Goal: Transaction & Acquisition: Purchase product/service

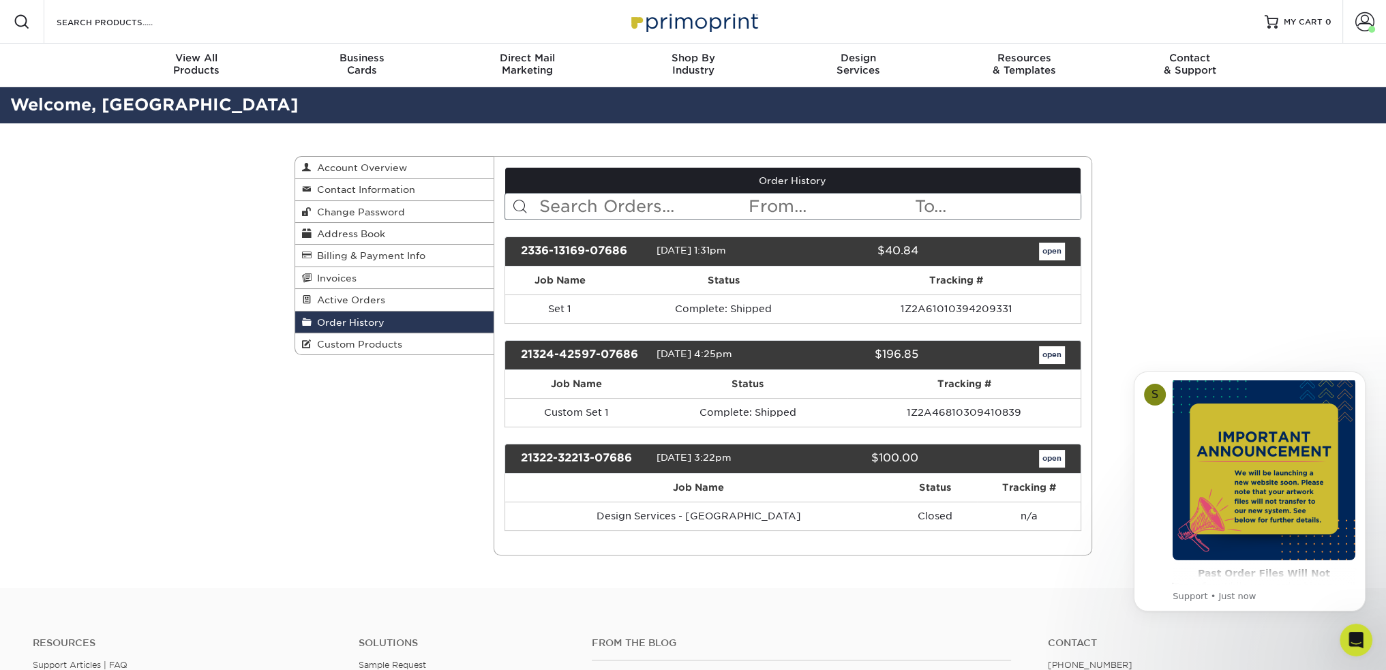
scroll to position [68, 0]
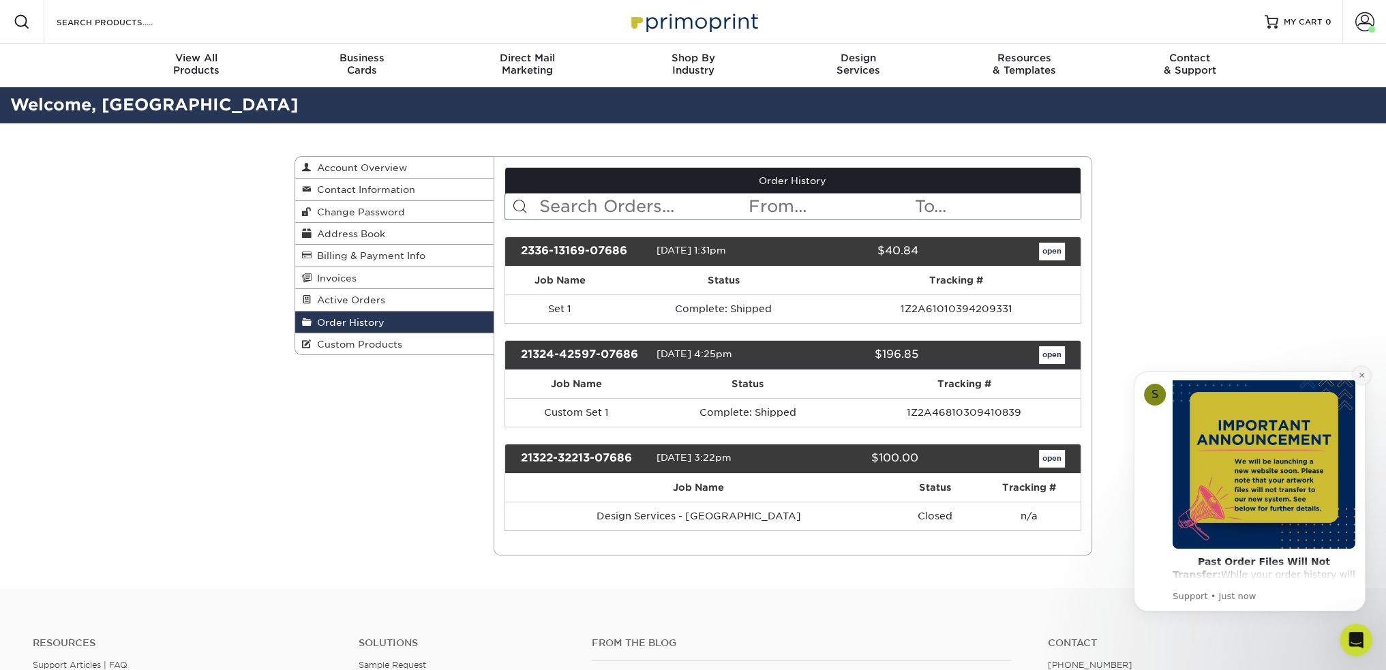
drag, startPoint x: 1363, startPoint y: 372, endPoint x: 2483, endPoint y: 723, distance: 1173.3
click at [1363, 372] on icon "Dismiss notification" at bounding box center [1362, 376] width 8 height 8
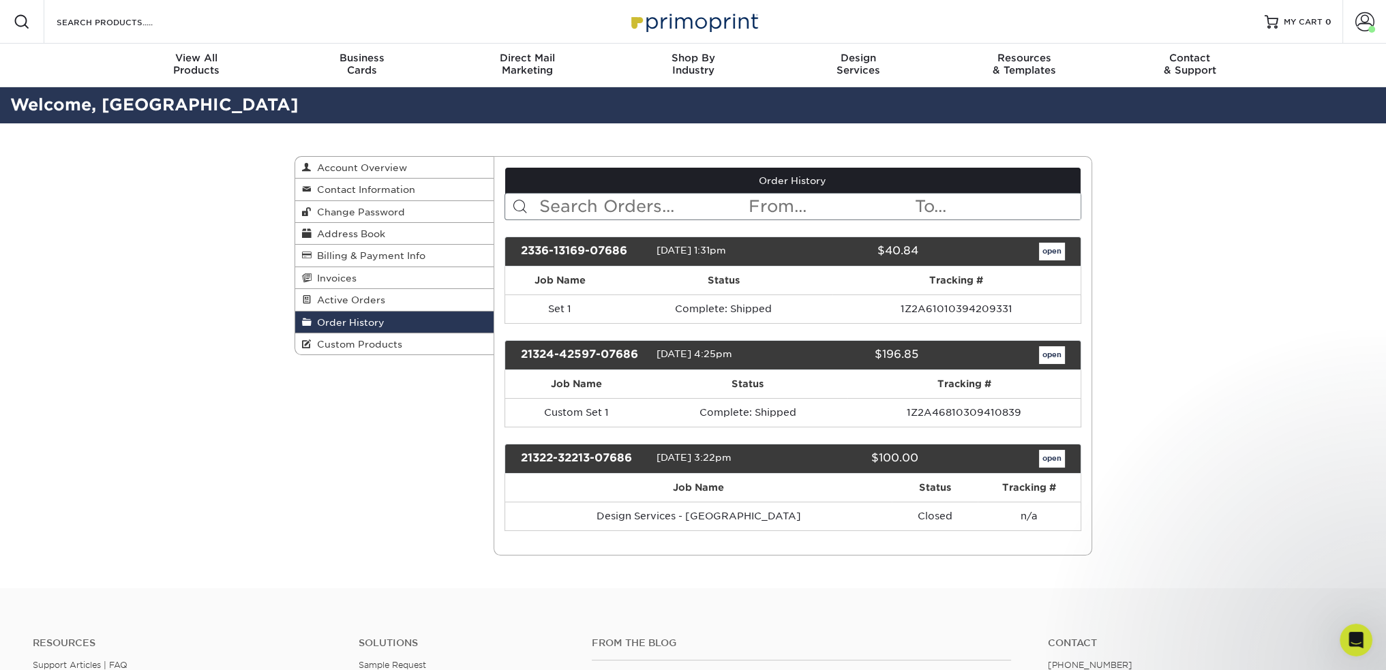
click at [1167, 314] on div "Order History Account Overview Contact Information Change Password Address Book…" at bounding box center [693, 355] width 1386 height 465
click at [1142, 394] on div "Order History Account Overview Contact Information Change Password Address Book…" at bounding box center [693, 355] width 1386 height 465
click at [1049, 354] on link "open" at bounding box center [1052, 355] width 26 height 18
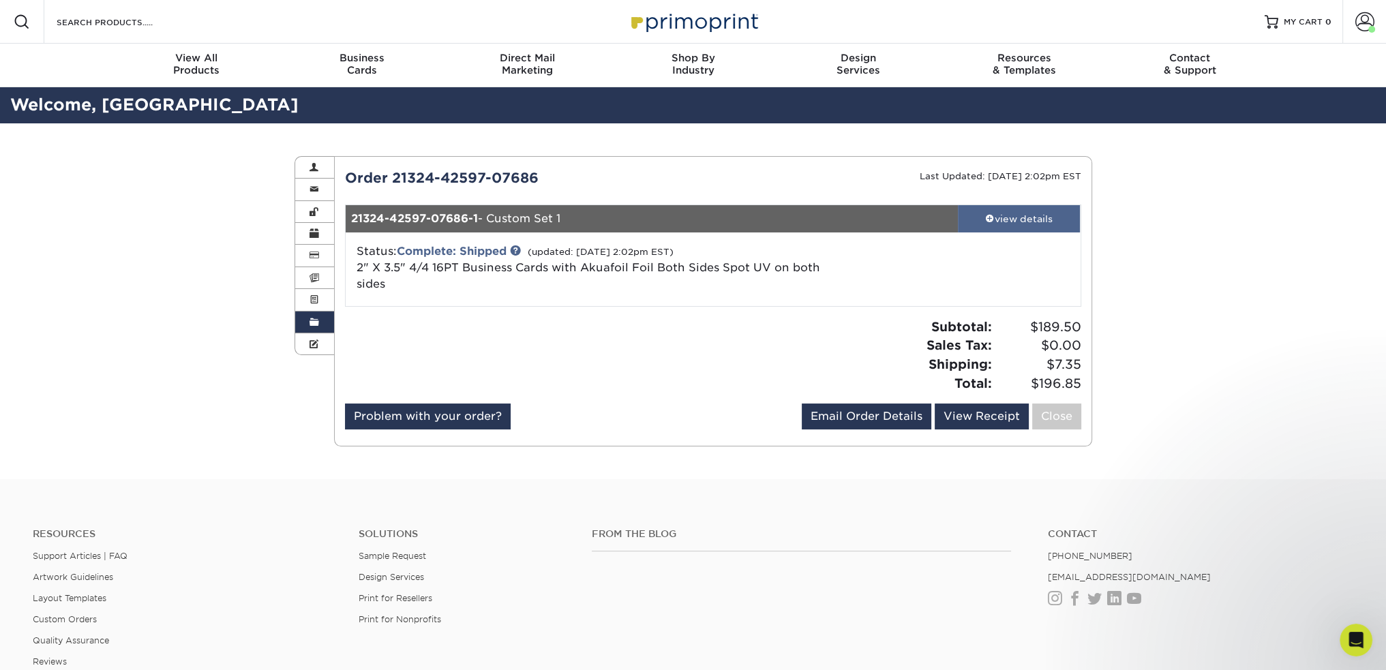
click at [1008, 221] on div "view details" at bounding box center [1019, 219] width 123 height 14
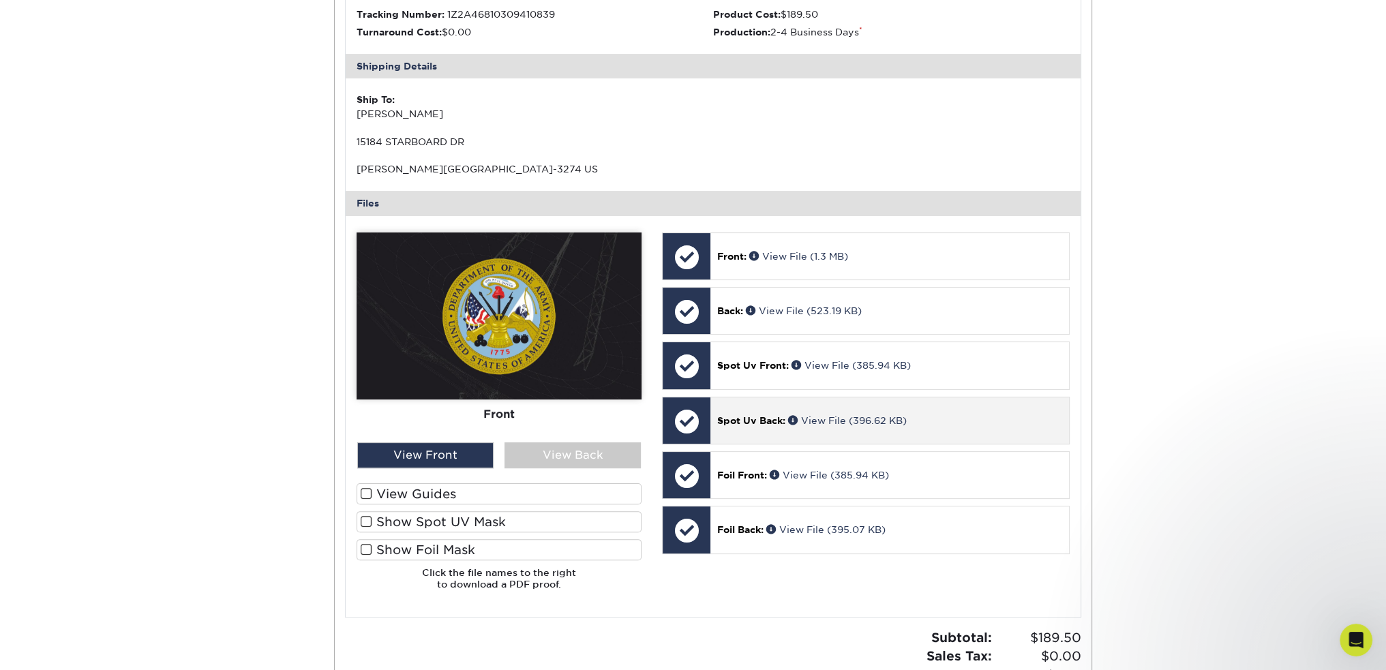
scroll to position [409, 0]
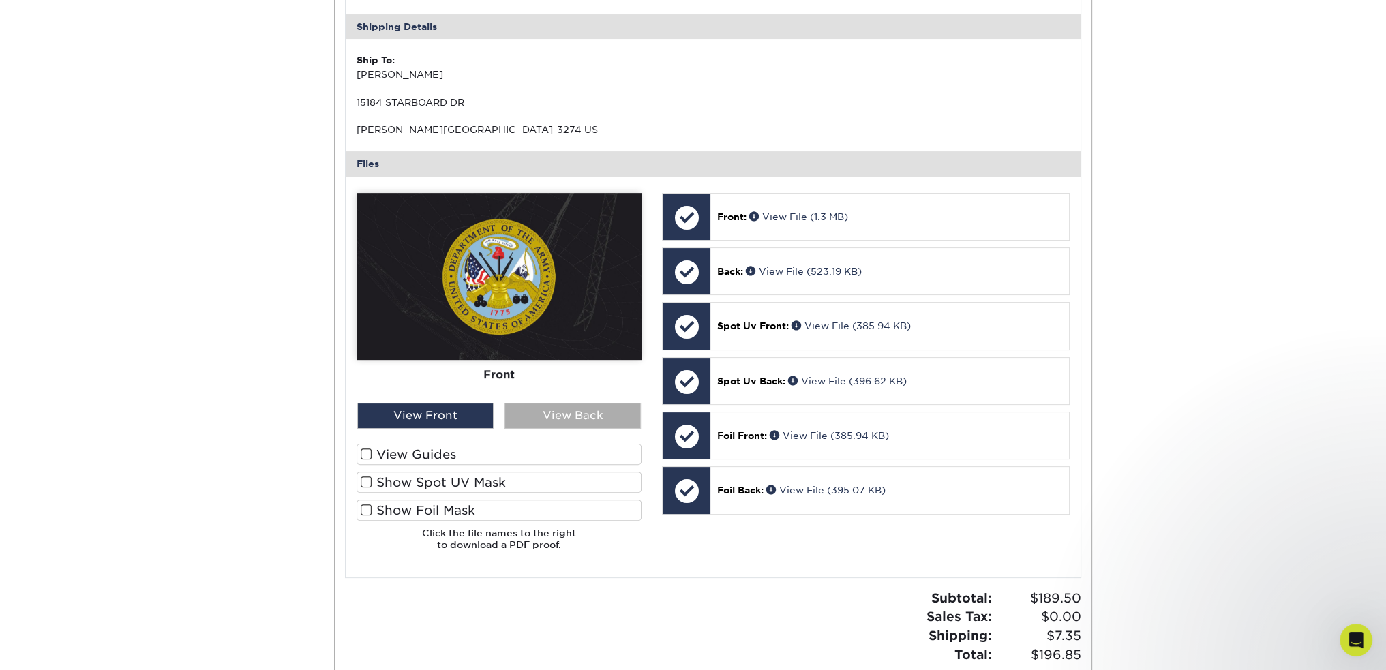
click at [546, 417] on div "View Back" at bounding box center [573, 416] width 136 height 26
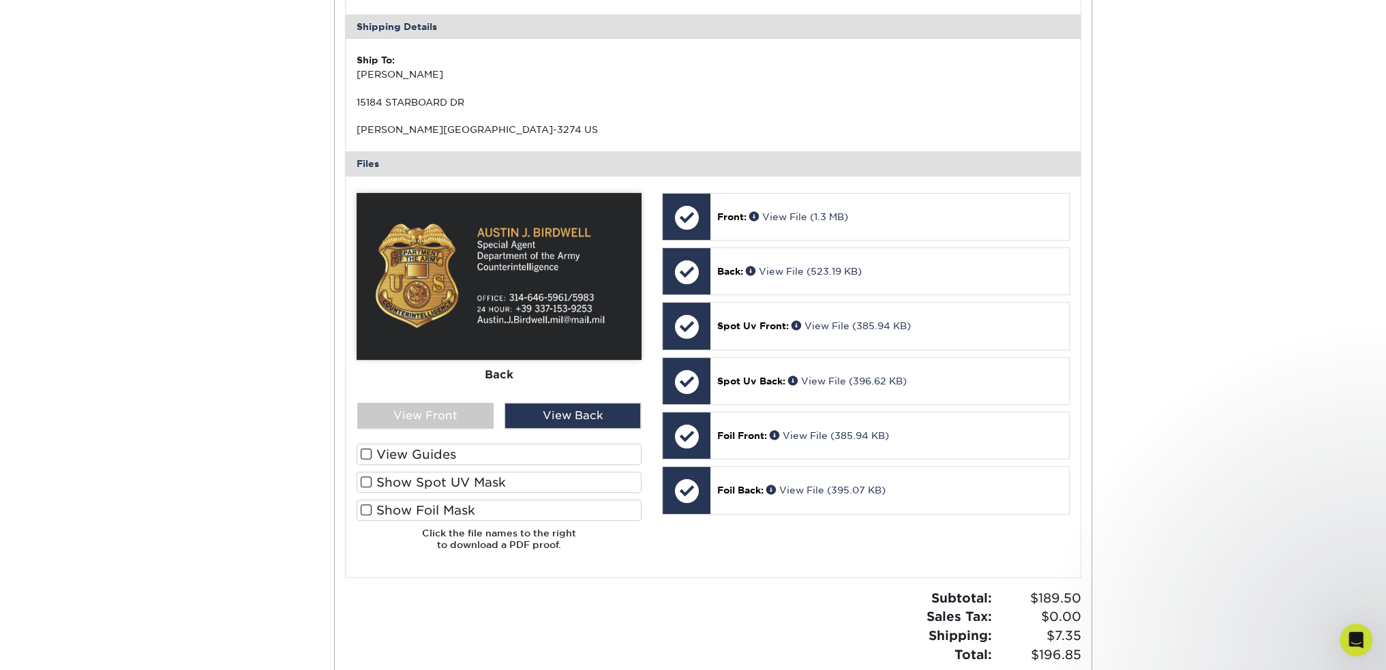
click at [640, 373] on div "Back" at bounding box center [499, 374] width 285 height 30
click at [449, 413] on div "View Front" at bounding box center [425, 416] width 136 height 26
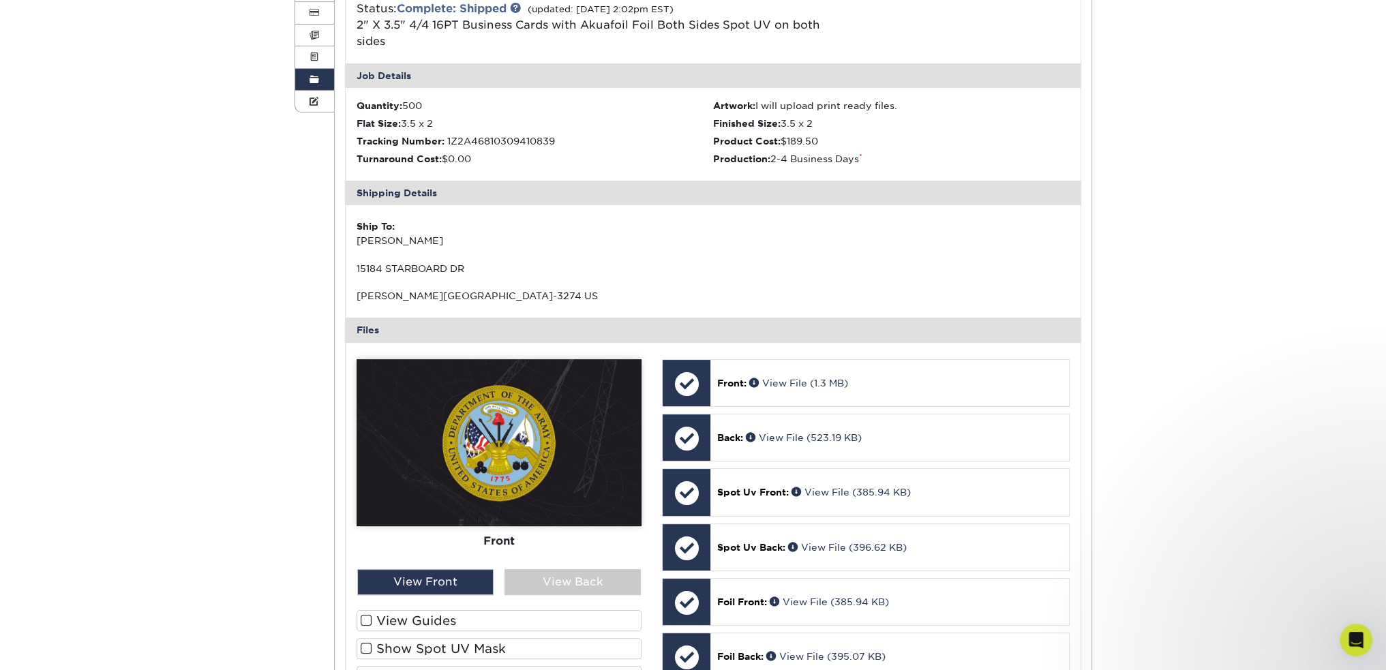
scroll to position [205, 0]
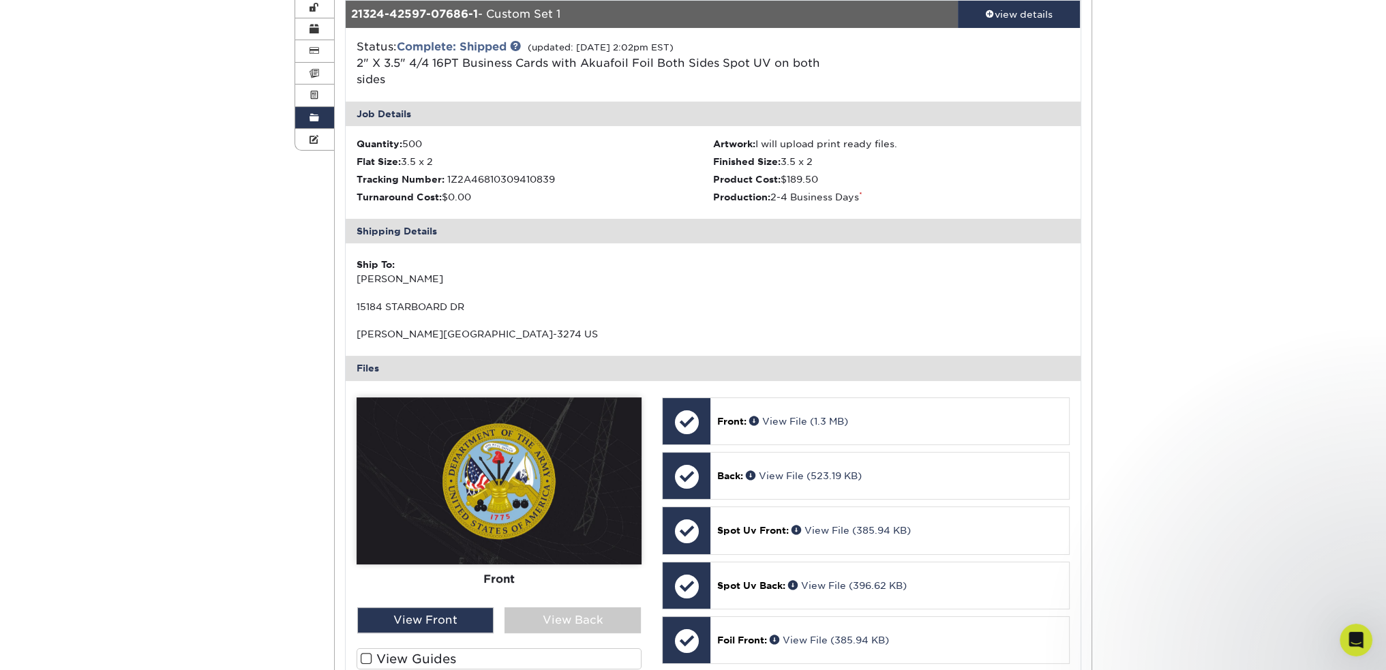
drag, startPoint x: 359, startPoint y: 307, endPoint x: 462, endPoint y: 307, distance: 102.3
click at [462, 307] on div "Ship To: Austin Birdwell 15184 STARBOARD DR WILLIS, TX 77318-3274 US" at bounding box center [535, 299] width 357 height 83
drag, startPoint x: 478, startPoint y: 333, endPoint x: 366, endPoint y: 331, distance: 112.5
click at [366, 331] on div "Ship To: Austin Birdwell 15184 STARBOARD DR WILLIS, TX 77318-3274 US" at bounding box center [535, 299] width 357 height 83
drag, startPoint x: 501, startPoint y: 316, endPoint x: 601, endPoint y: 291, distance: 103.2
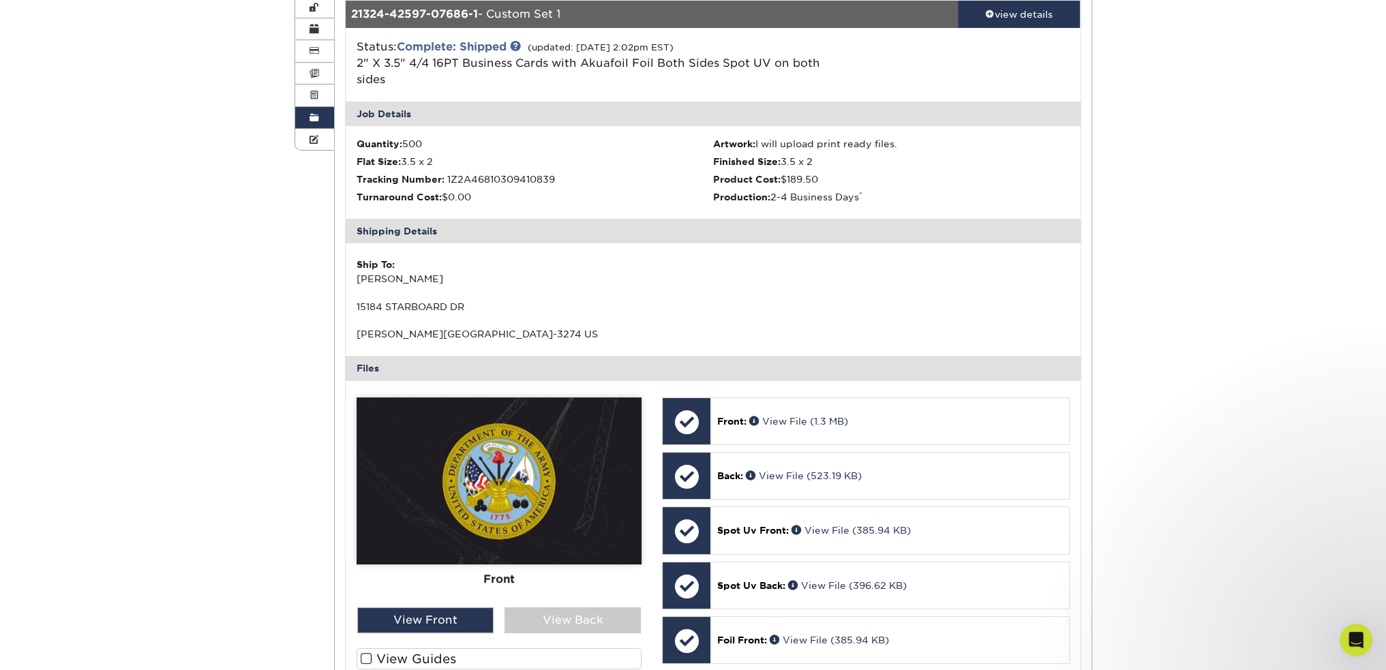
click at [501, 316] on div "Ship To: Austin Birdwell 15184 STARBOARD DR WILLIS, TX 77318-3274 US" at bounding box center [535, 299] width 357 height 83
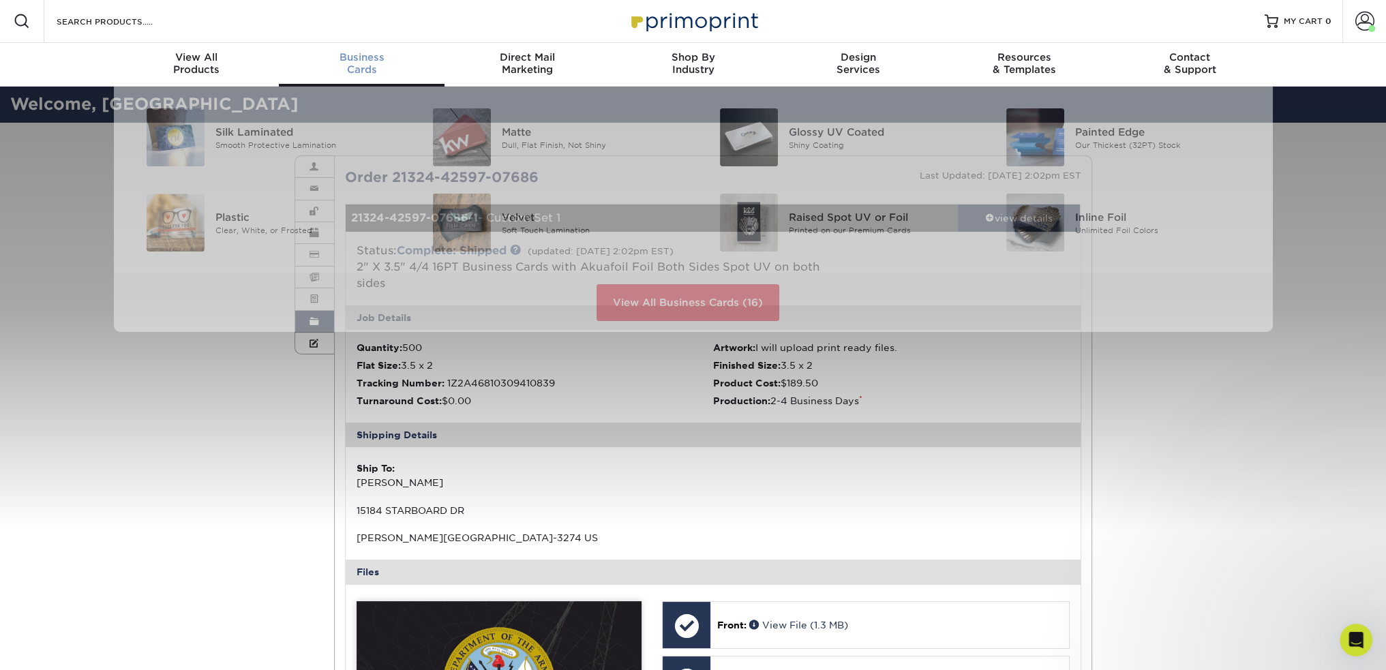
scroll to position [1, 0]
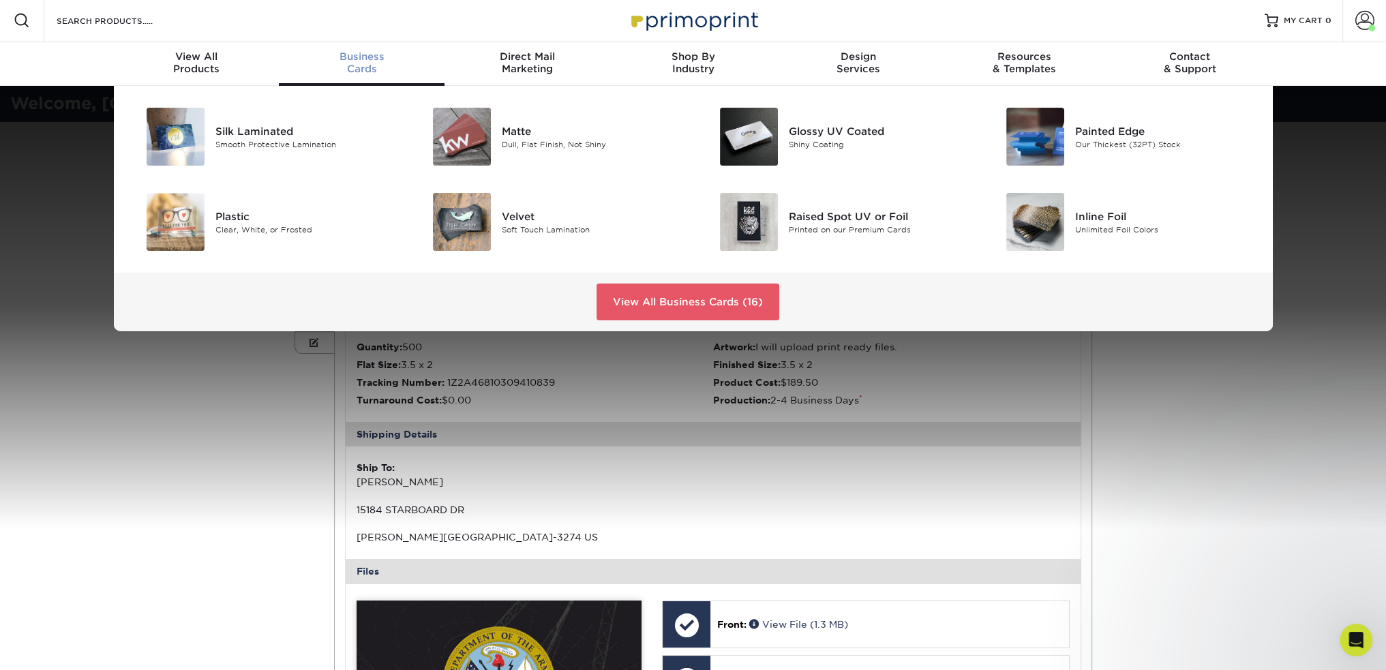
click at [379, 67] on div "Business Cards" at bounding box center [362, 62] width 166 height 25
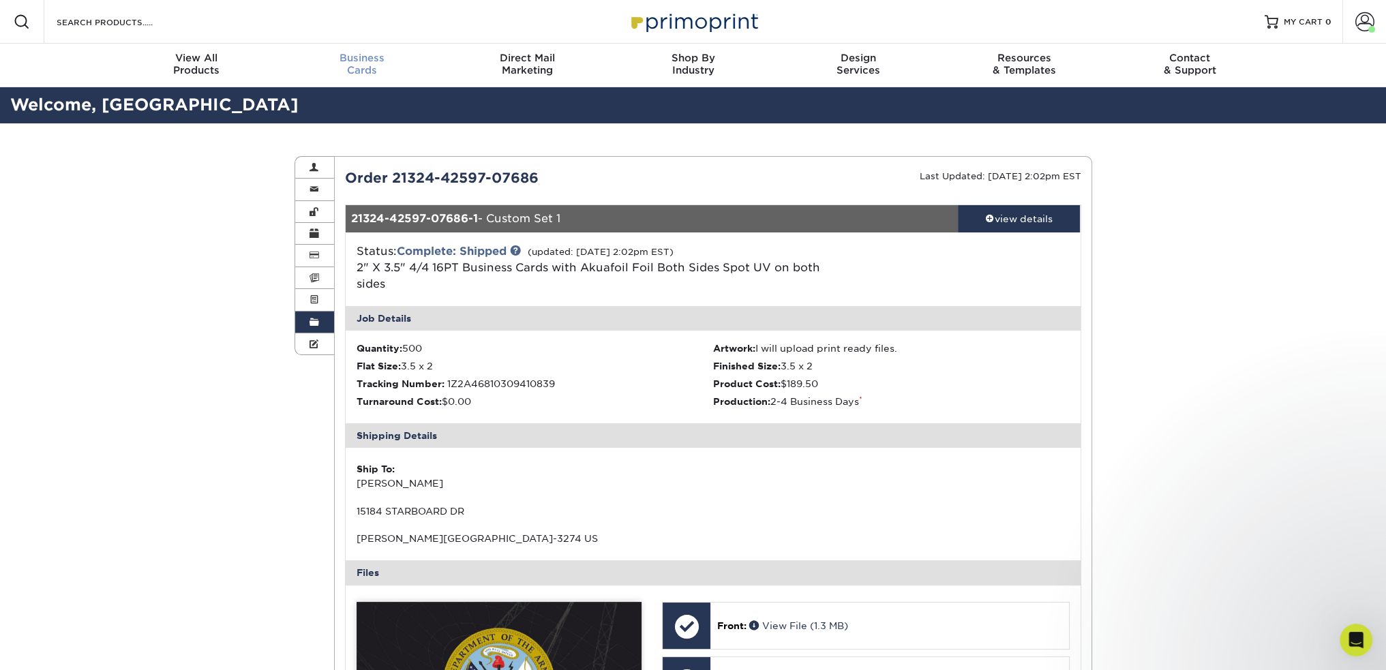
scroll to position [0, 0]
click at [355, 65] on div "Business Cards" at bounding box center [362, 64] width 166 height 25
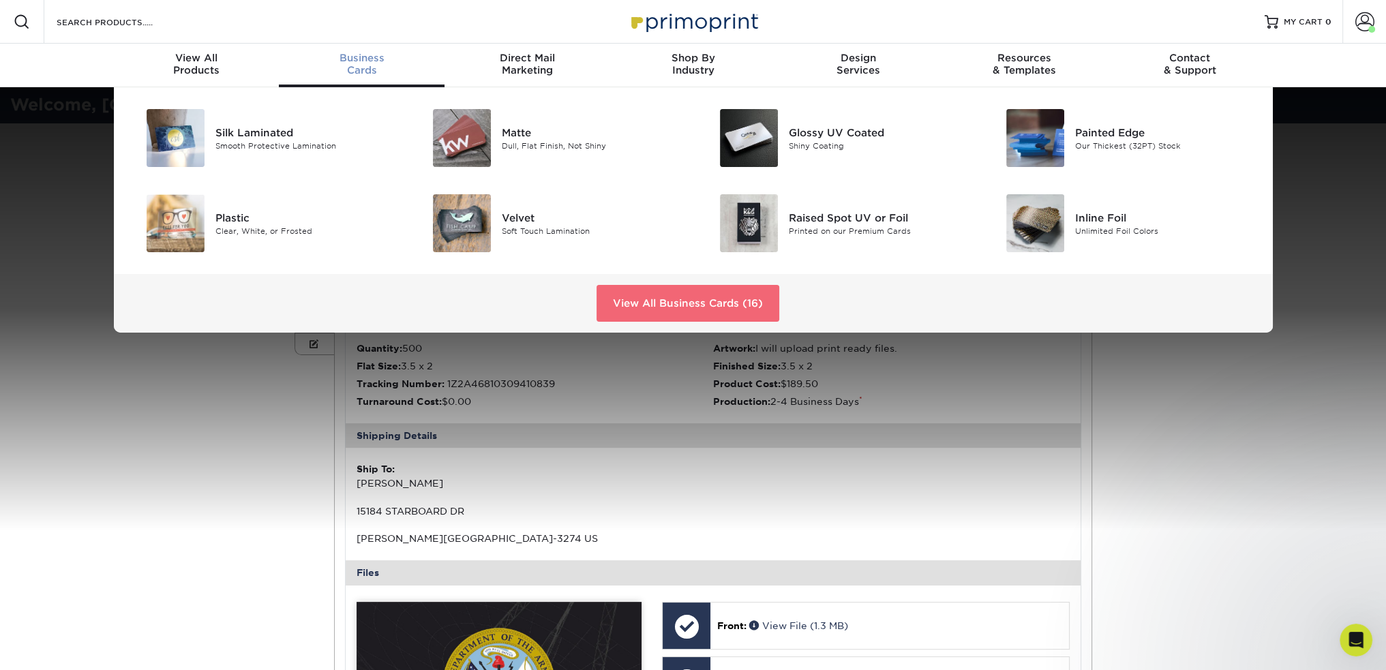
click at [692, 302] on link "View All Business Cards (16)" at bounding box center [688, 303] width 183 height 37
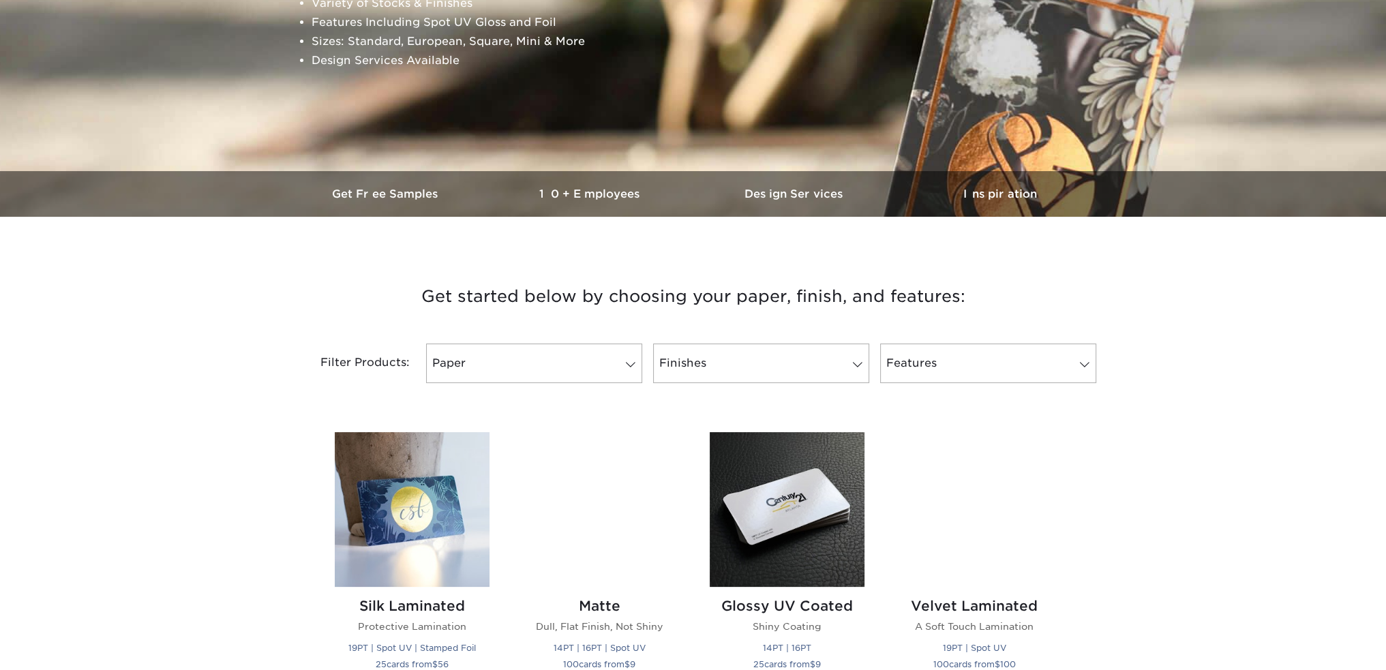
scroll to position [273, 0]
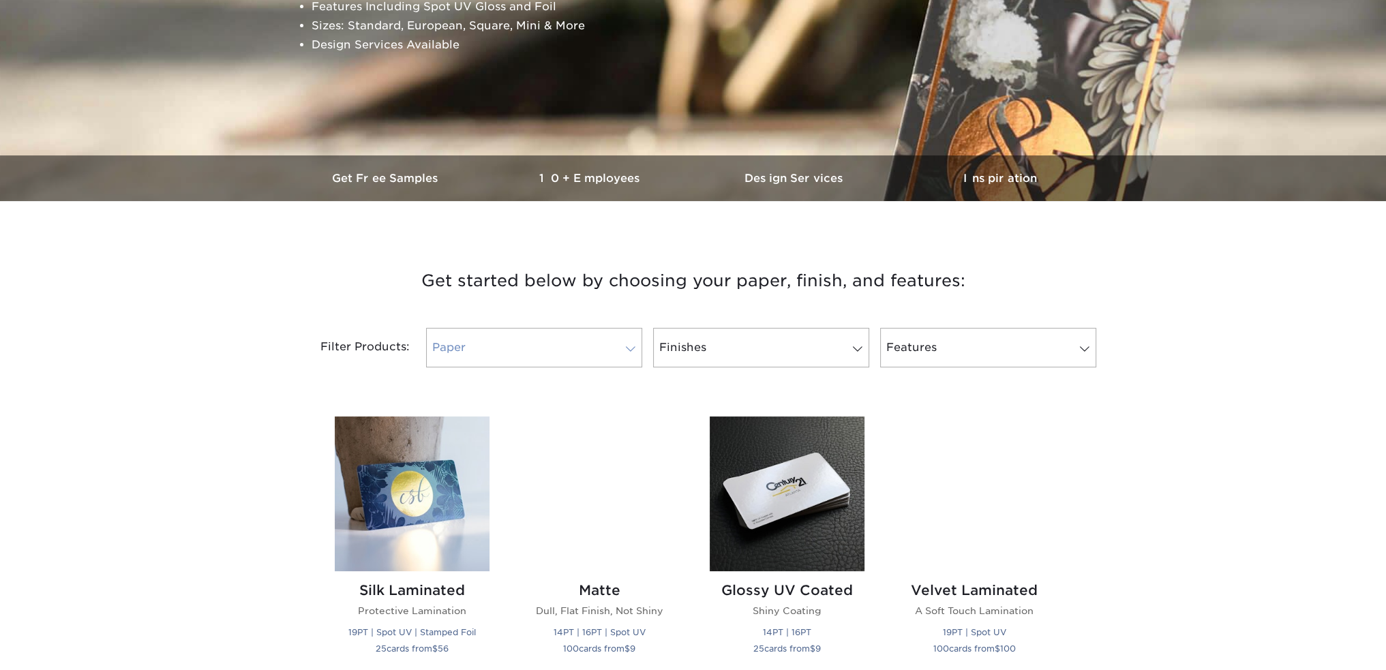
click at [607, 353] on link "Paper" at bounding box center [534, 348] width 216 height 40
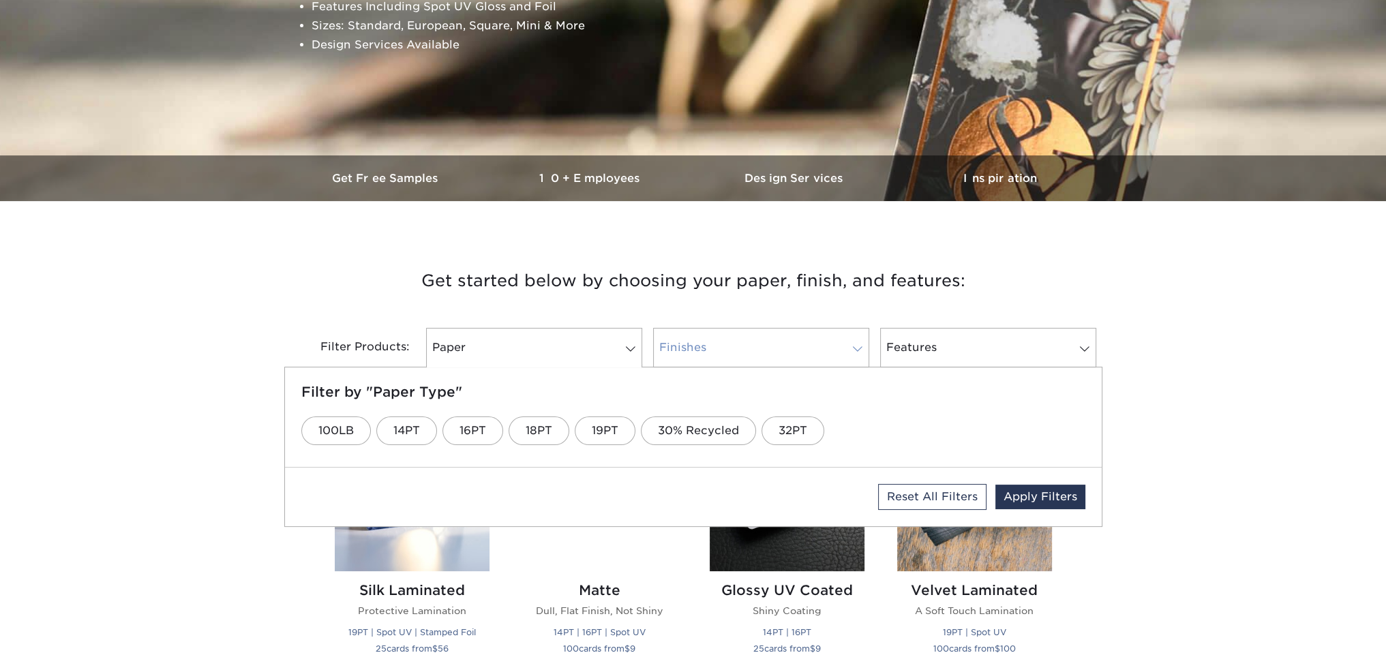
click at [766, 348] on link "Finishes" at bounding box center [761, 348] width 216 height 40
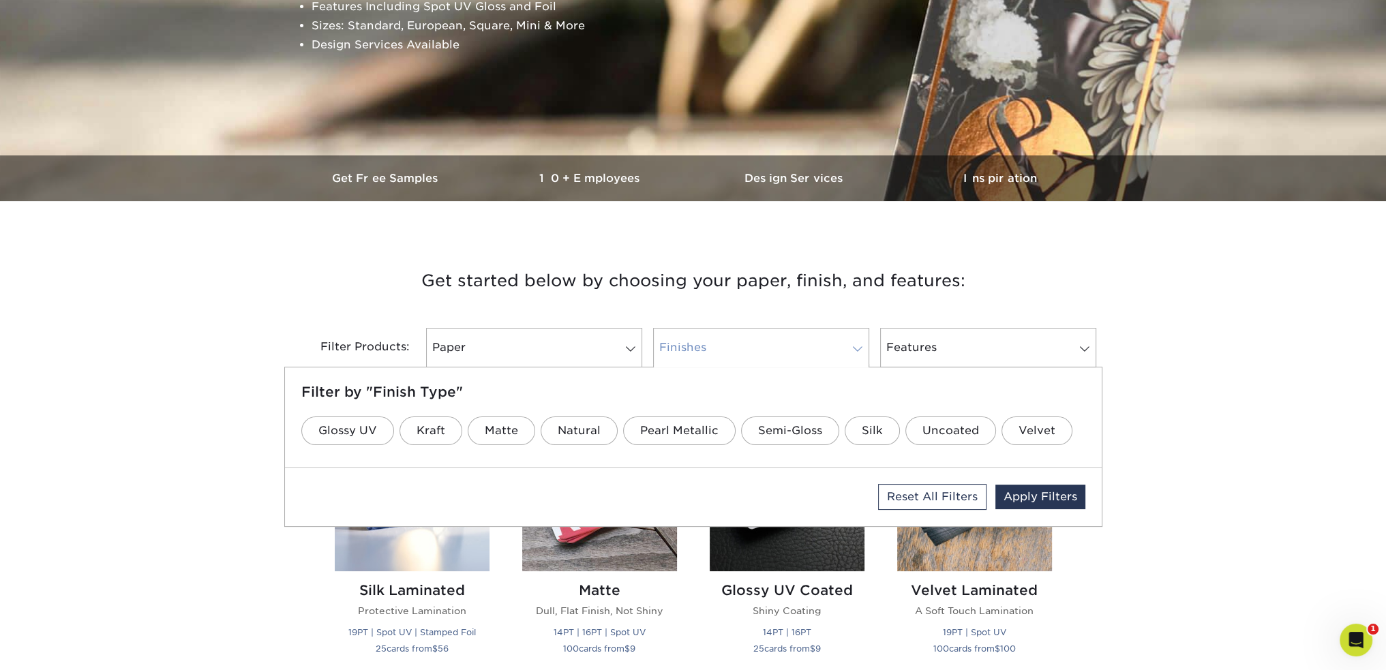
scroll to position [0, 0]
click at [766, 344] on link "Finishes" at bounding box center [761, 348] width 216 height 40
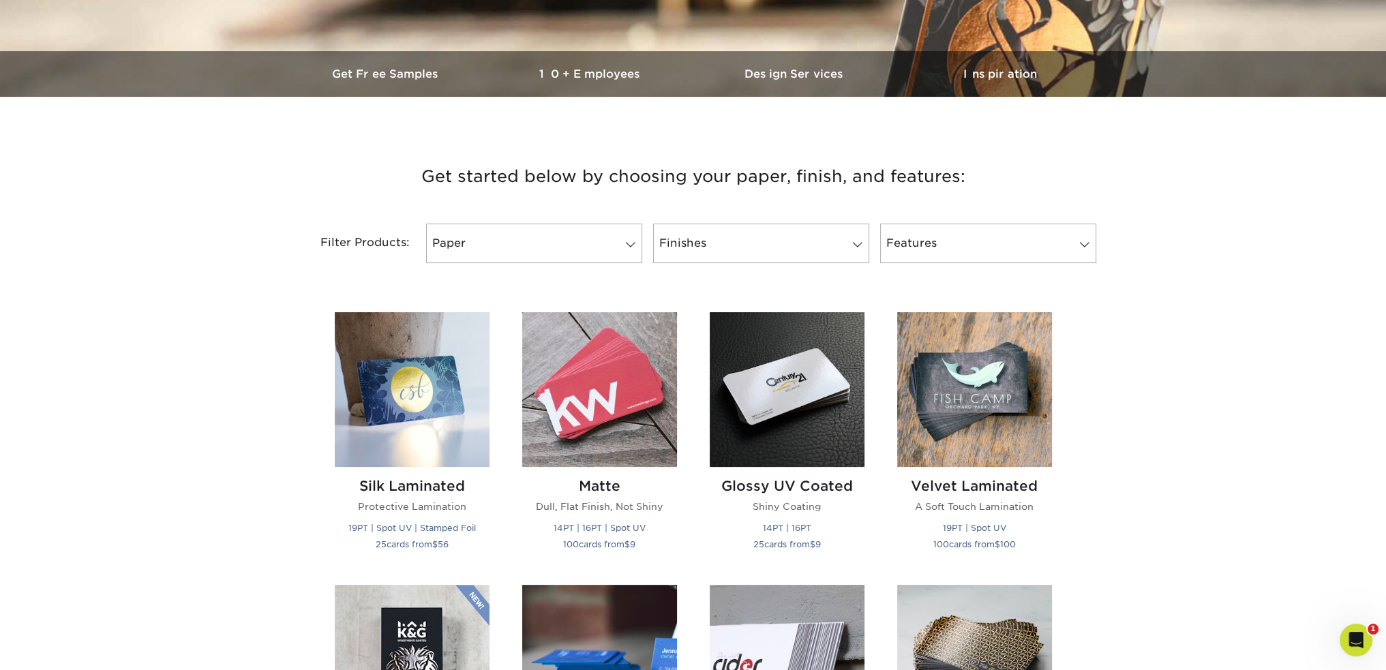
scroll to position [682, 0]
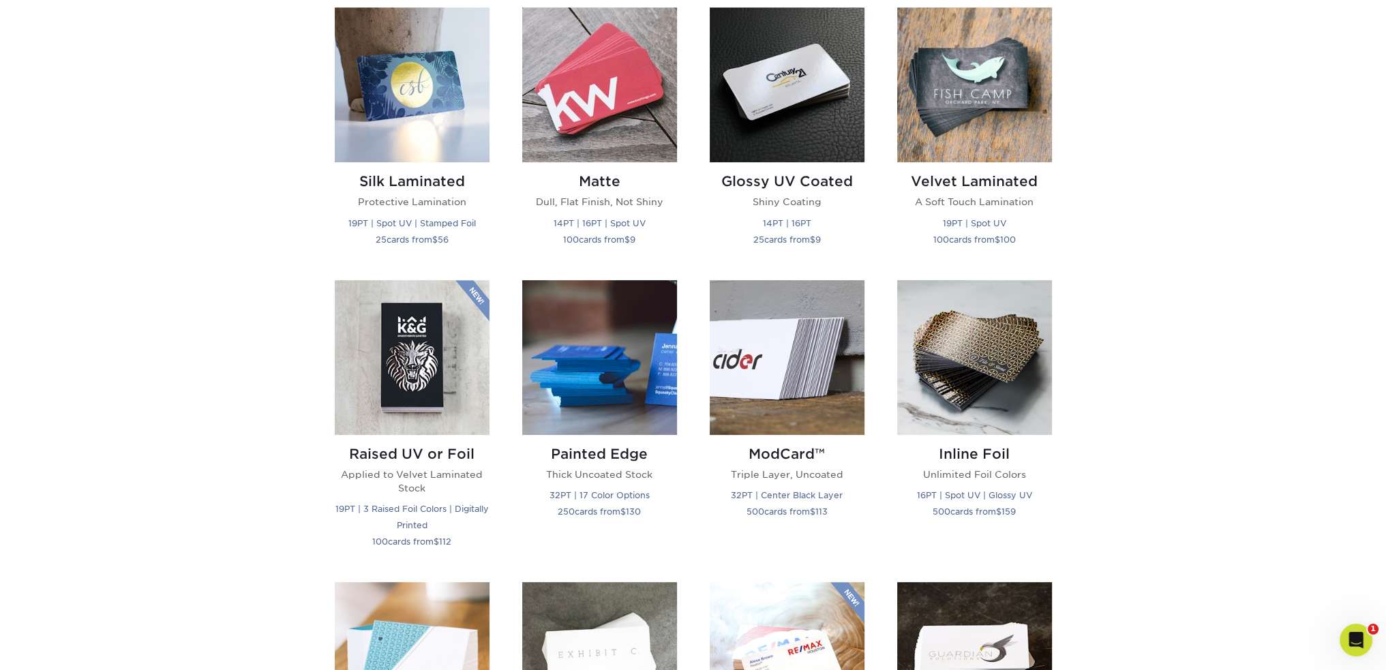
click at [503, 395] on div "Raised UV or Foil Applied to Velvet Laminated Stock 19PT | 3 Raised Foil Colors…" at bounding box center [412, 423] width 188 height 286
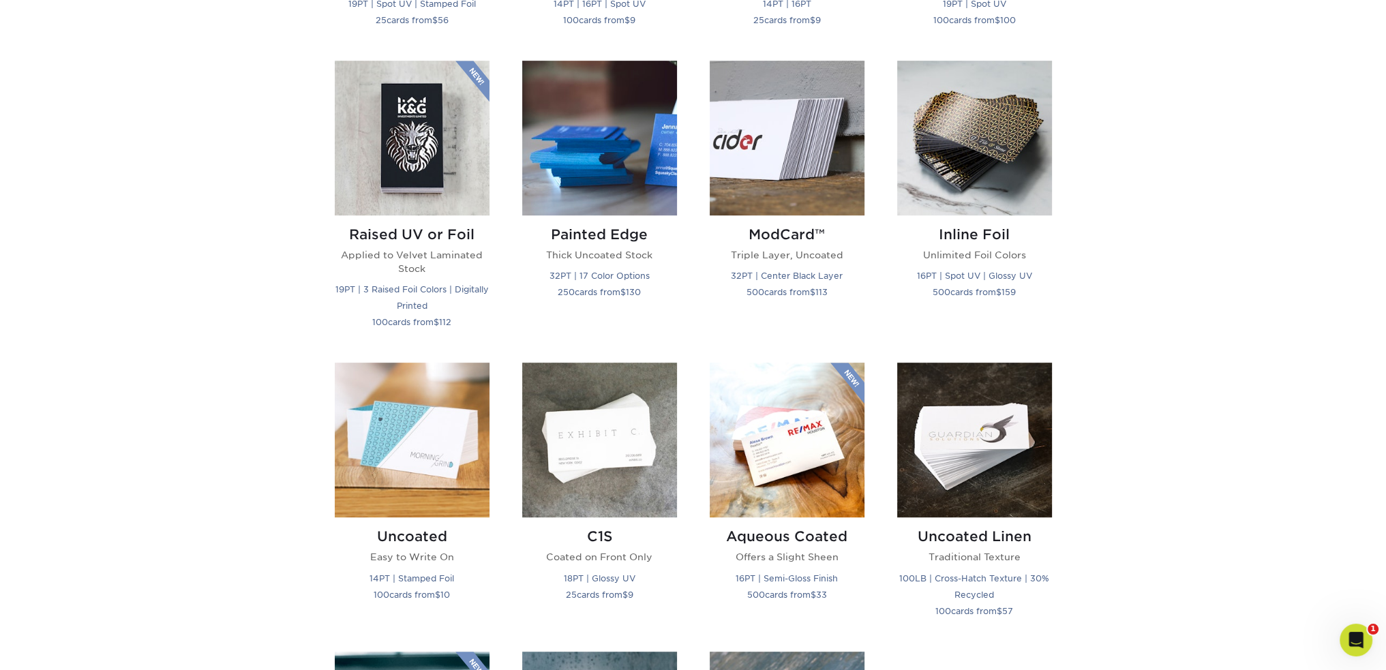
scroll to position [886, 0]
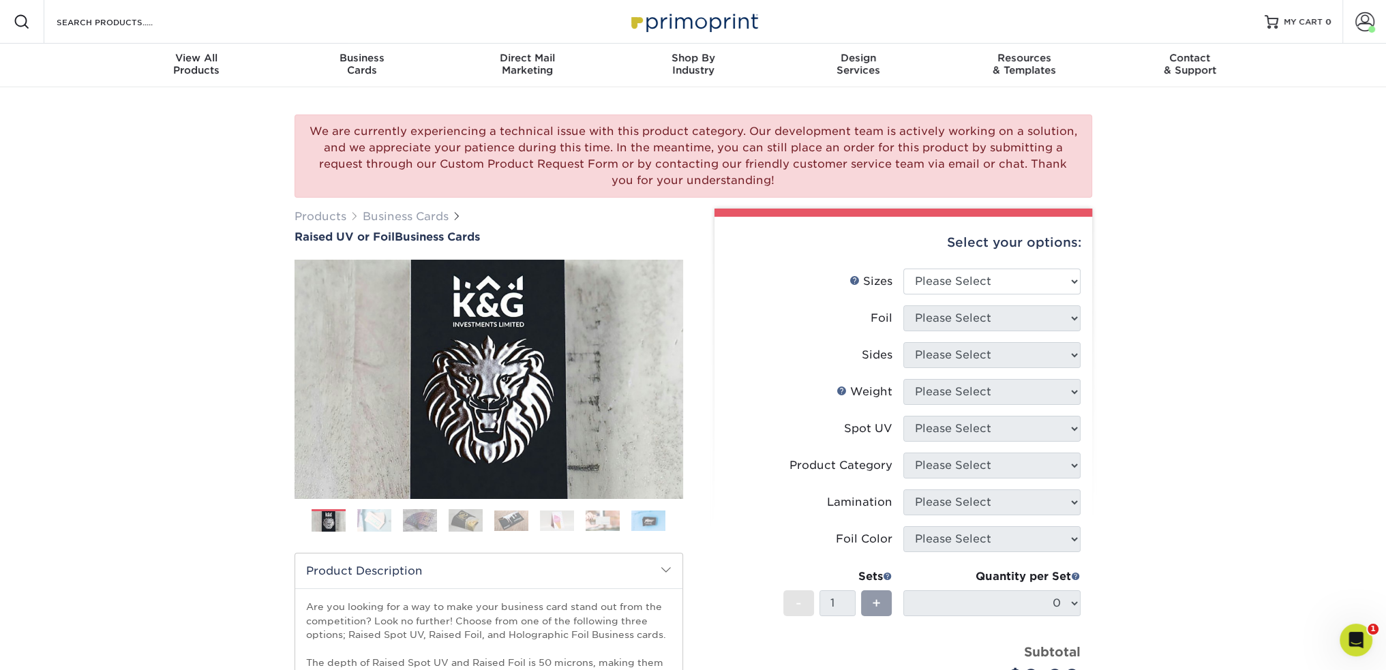
click at [376, 526] on img at bounding box center [374, 520] width 34 height 23
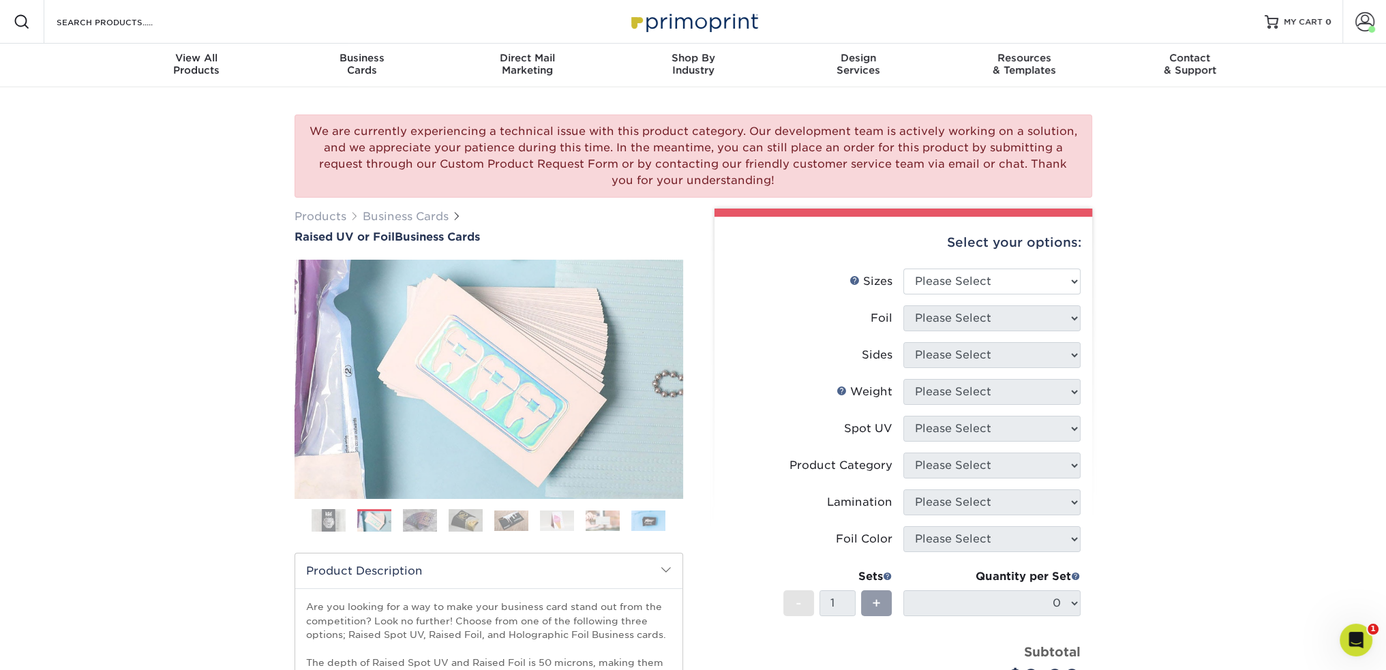
click at [412, 520] on img at bounding box center [420, 520] width 34 height 23
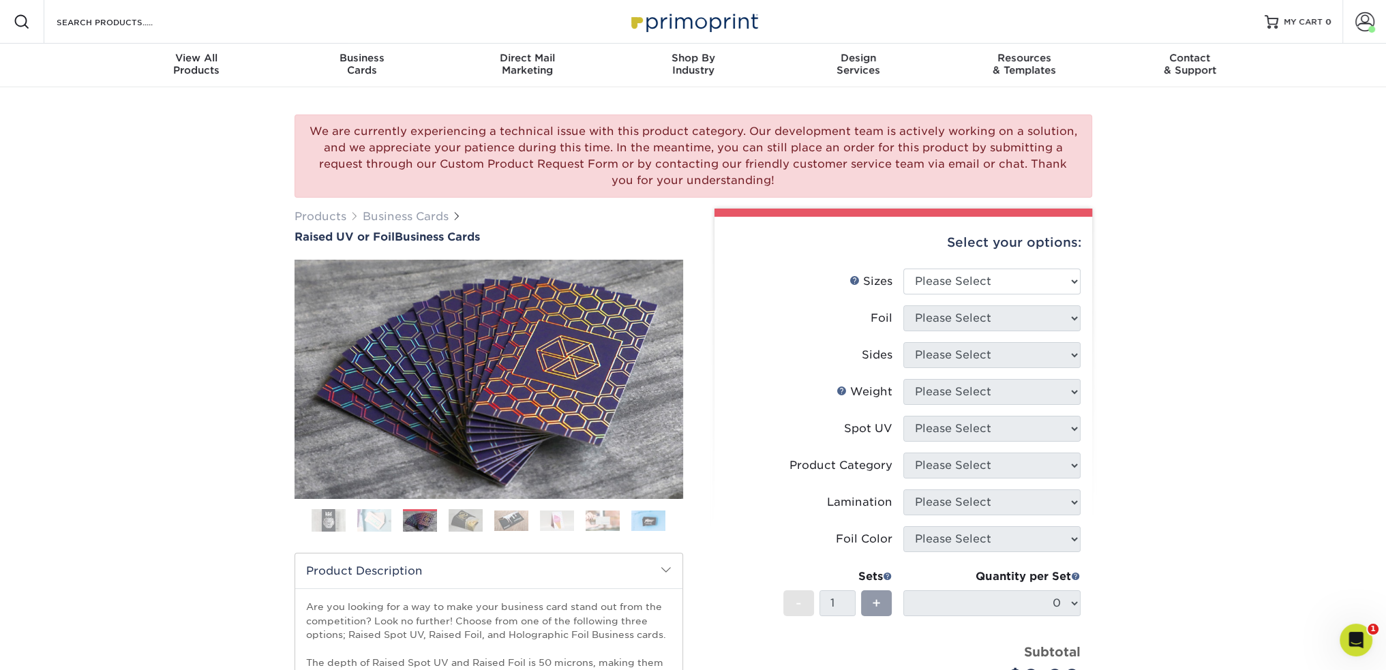
click at [1285, 323] on div "We are currently experiencing a technical issue with this product category. Our…" at bounding box center [693, 498] width 1386 height 822
drag, startPoint x: 574, startPoint y: 123, endPoint x: 712, endPoint y: 127, distance: 137.8
click at [712, 127] on div "We are currently experiencing a technical issue with this product category. Our…" at bounding box center [694, 156] width 798 height 83
drag, startPoint x: 798, startPoint y: 131, endPoint x: 1036, endPoint y: 132, distance: 238.0
click at [1036, 132] on div "We are currently experiencing a technical issue with this product category. Our…" at bounding box center [694, 156] width 798 height 83
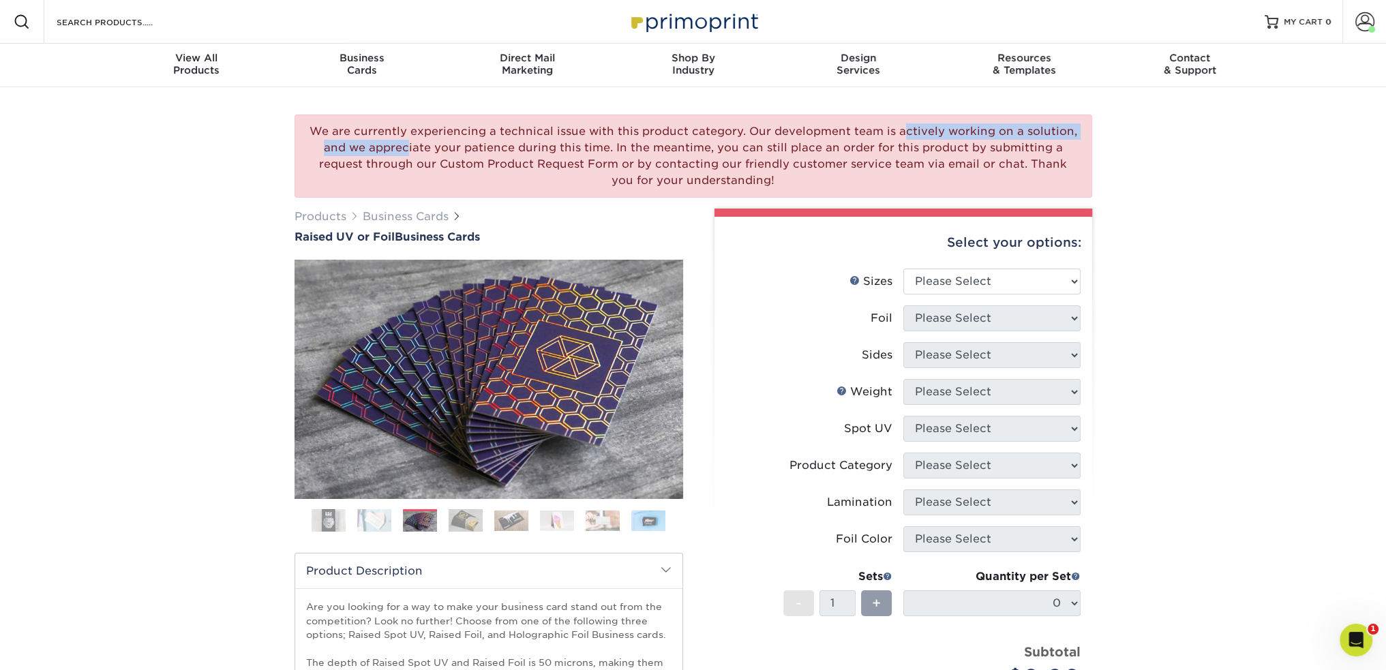
click at [1036, 132] on div "We are currently experiencing a technical issue with this product category. Our…" at bounding box center [694, 156] width 798 height 83
drag, startPoint x: 489, startPoint y: 145, endPoint x: 543, endPoint y: 145, distance: 53.9
click at [533, 145] on div "We are currently experiencing a technical issue with this product category. Our…" at bounding box center [694, 156] width 798 height 83
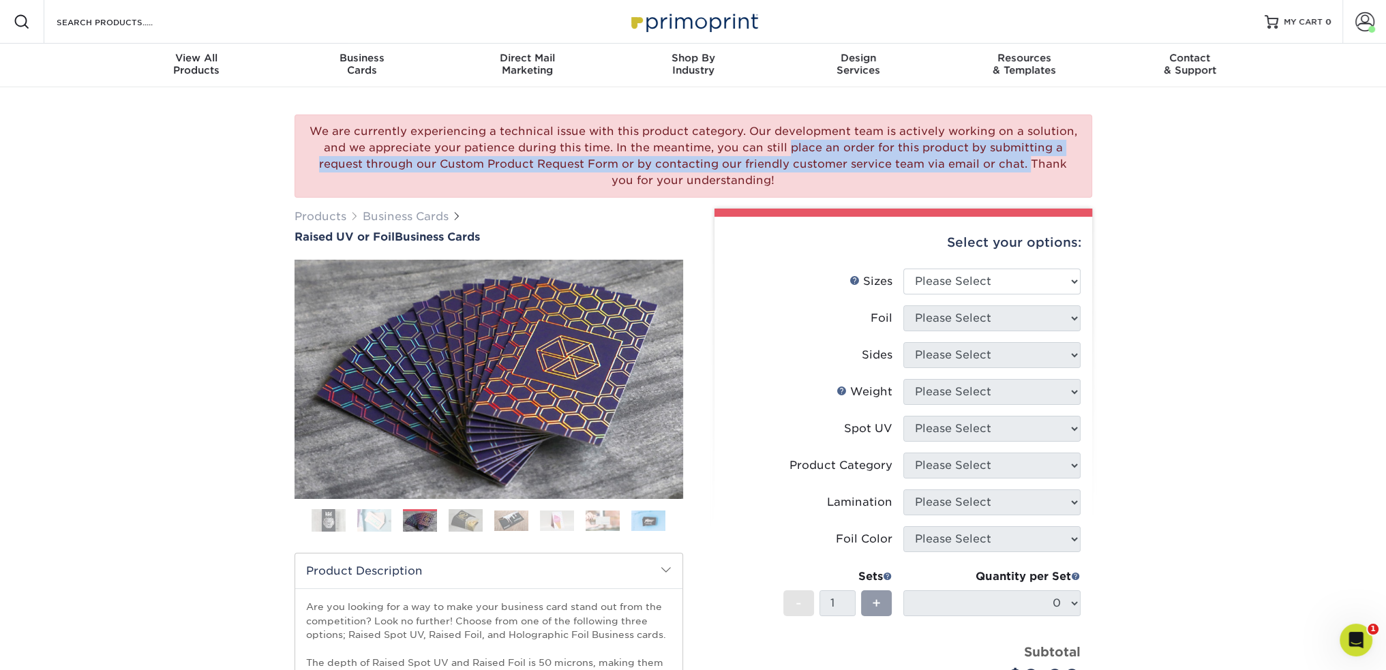
drag, startPoint x: 692, startPoint y: 149, endPoint x: 941, endPoint y: 160, distance: 249.2
click at [907, 159] on div "We are currently experiencing a technical issue with this product category. Our…" at bounding box center [694, 156] width 798 height 83
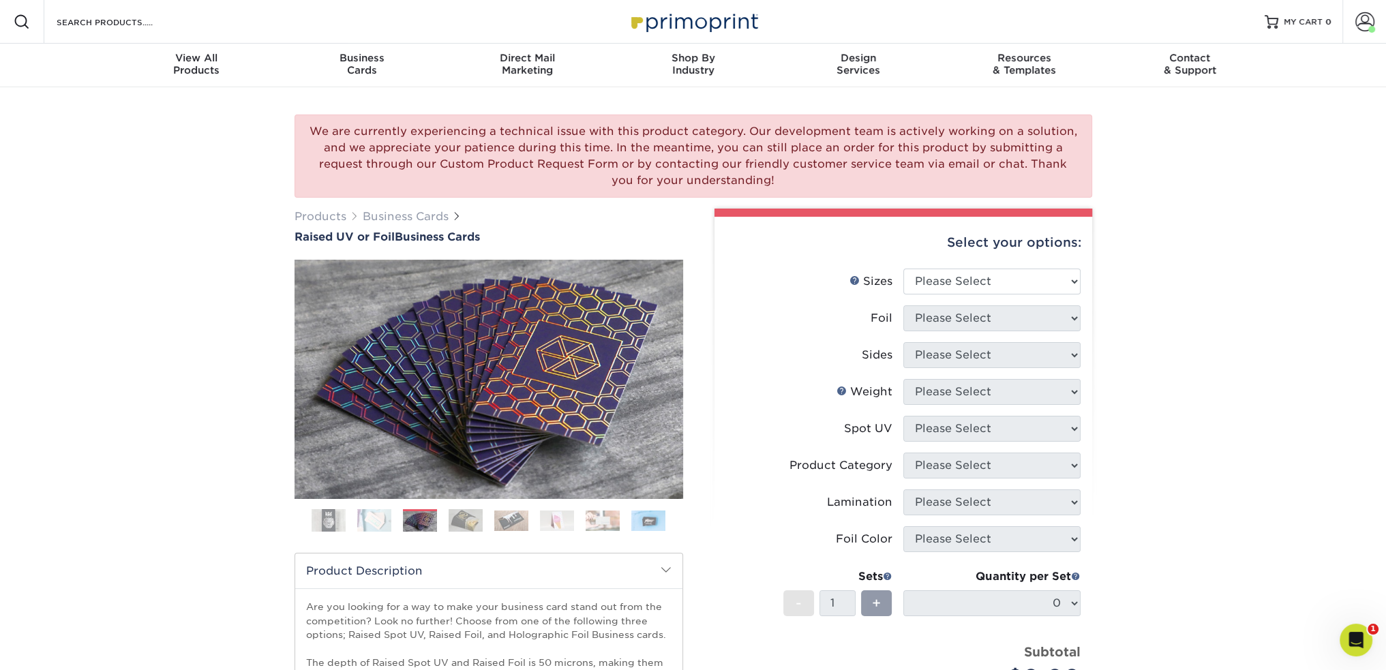
click at [941, 160] on div "We are currently experiencing a technical issue with this product category. Our…" at bounding box center [694, 156] width 798 height 83
drag, startPoint x: 488, startPoint y: 163, endPoint x: 887, endPoint y: 167, distance: 399.6
click at [886, 167] on div "We are currently experiencing a technical issue with this product category. Our…" at bounding box center [694, 156] width 798 height 83
click at [887, 167] on div "We are currently experiencing a technical issue with this product category. Our…" at bounding box center [694, 156] width 798 height 83
click at [1228, 308] on div "We are currently experiencing a technical issue with this product category. Our…" at bounding box center [693, 498] width 1386 height 822
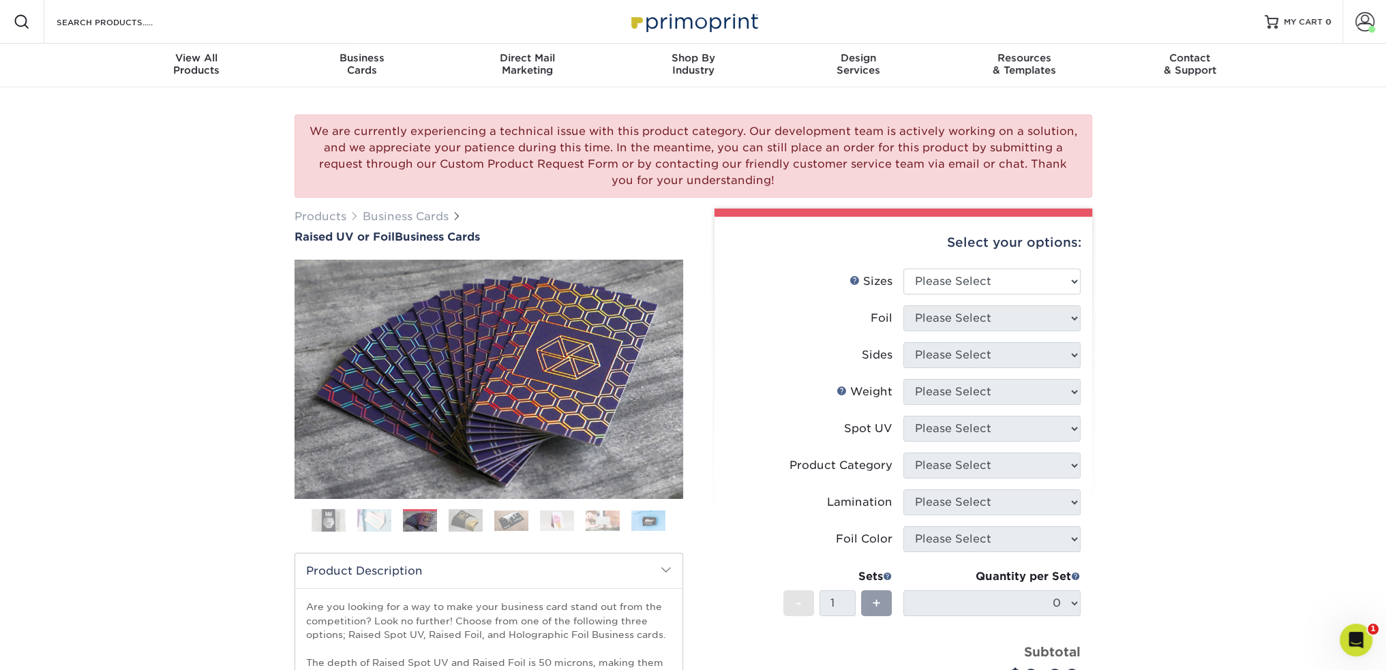
click at [1238, 354] on div "We are currently experiencing a technical issue with this product category. Our…" at bounding box center [693, 498] width 1386 height 822
click at [1235, 232] on div "We are currently experiencing a technical issue with this product category. Our…" at bounding box center [693, 498] width 1386 height 822
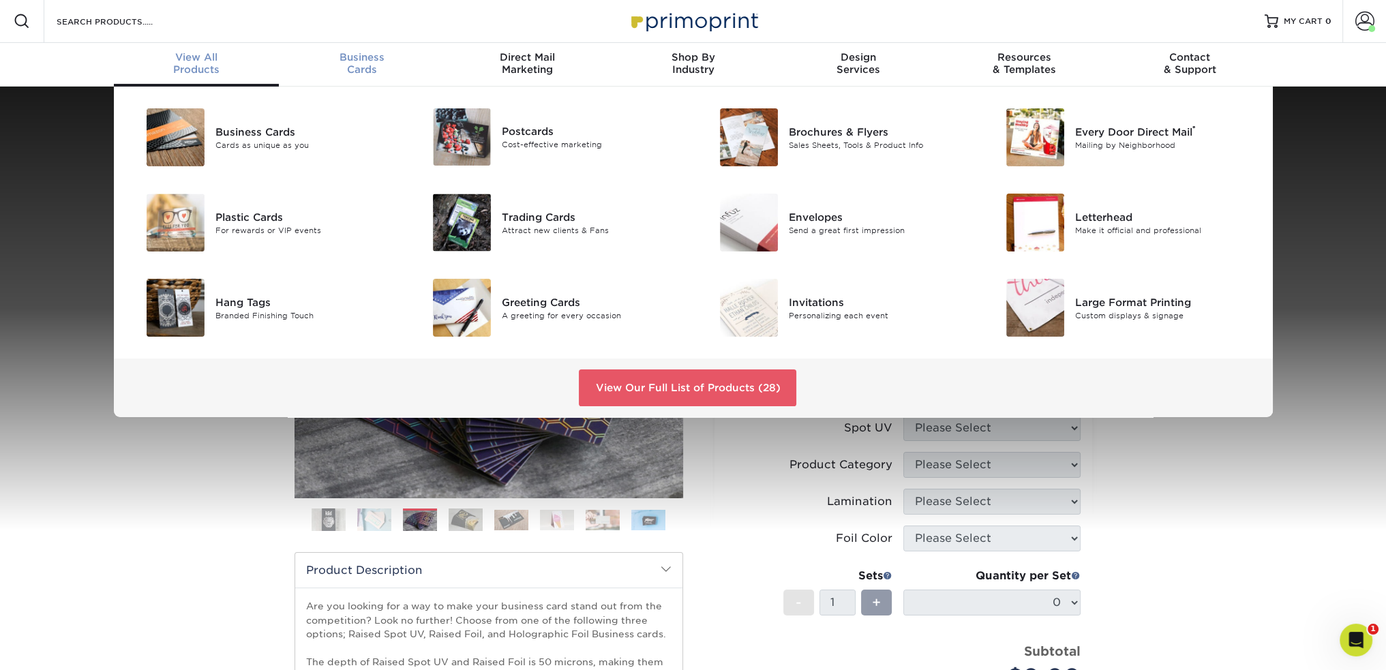
scroll to position [1, 0]
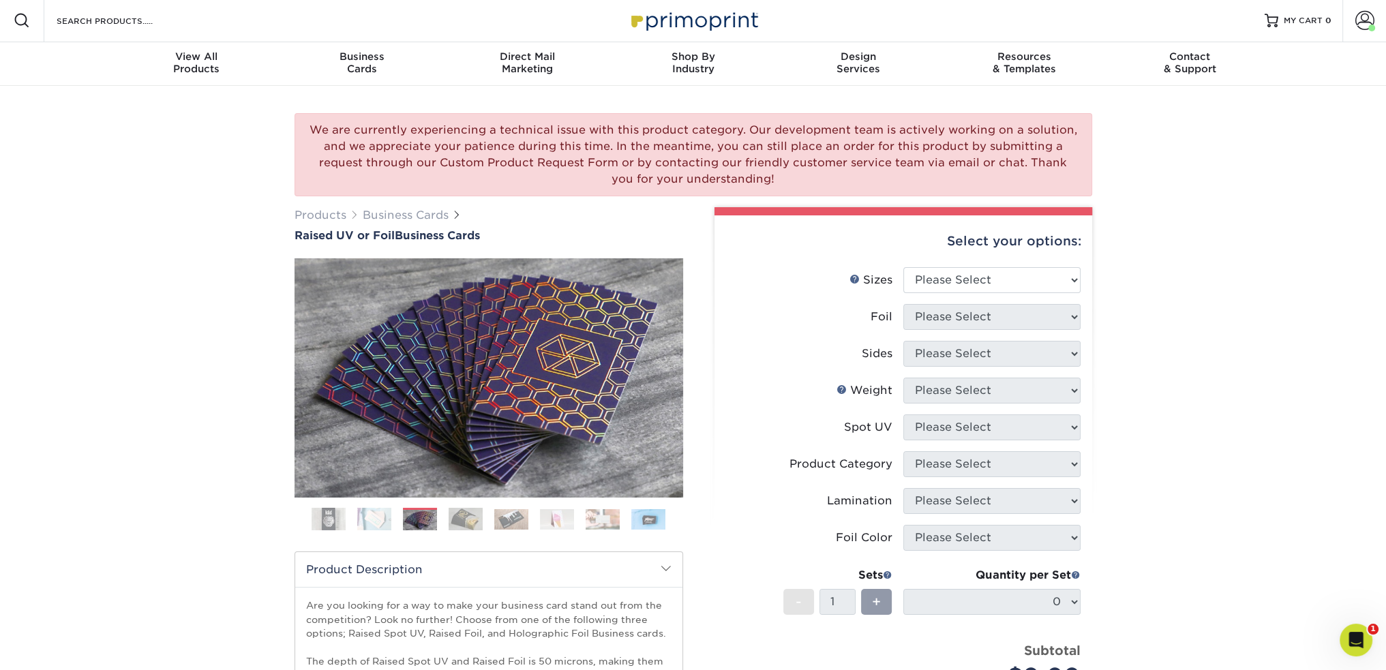
click at [642, 523] on img at bounding box center [648, 519] width 34 height 20
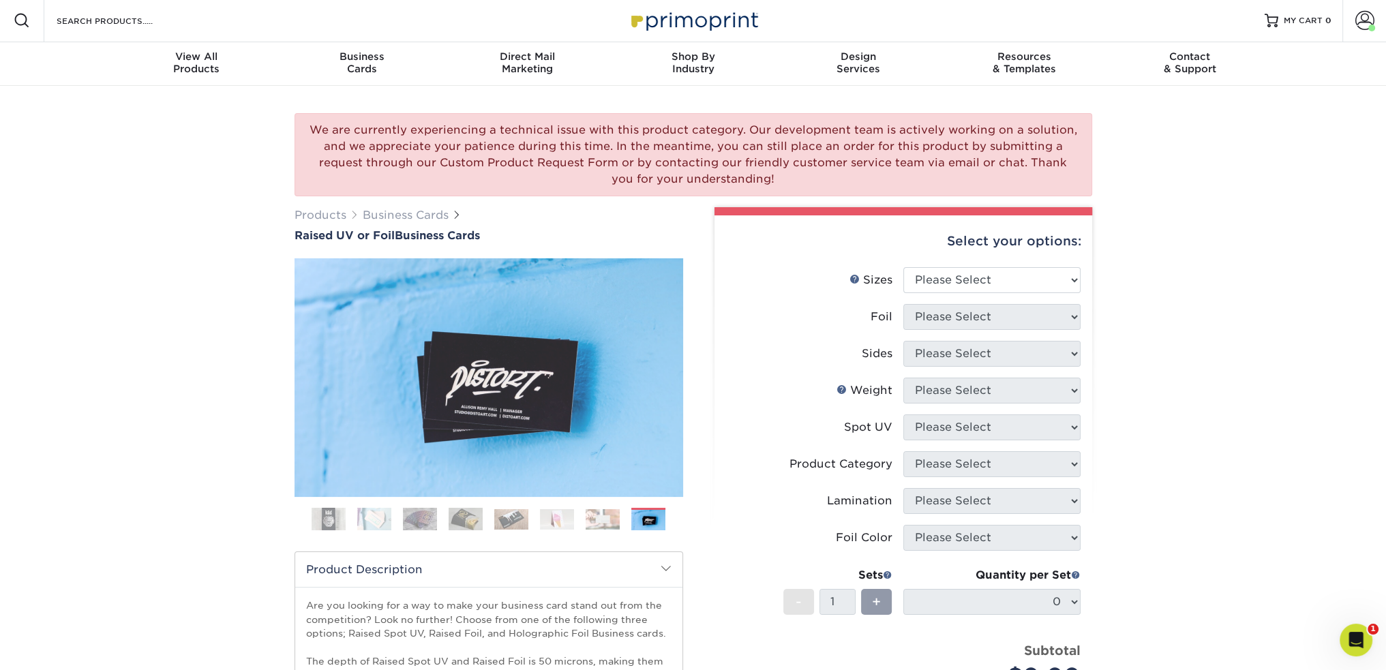
click at [608, 522] on img at bounding box center [603, 519] width 34 height 20
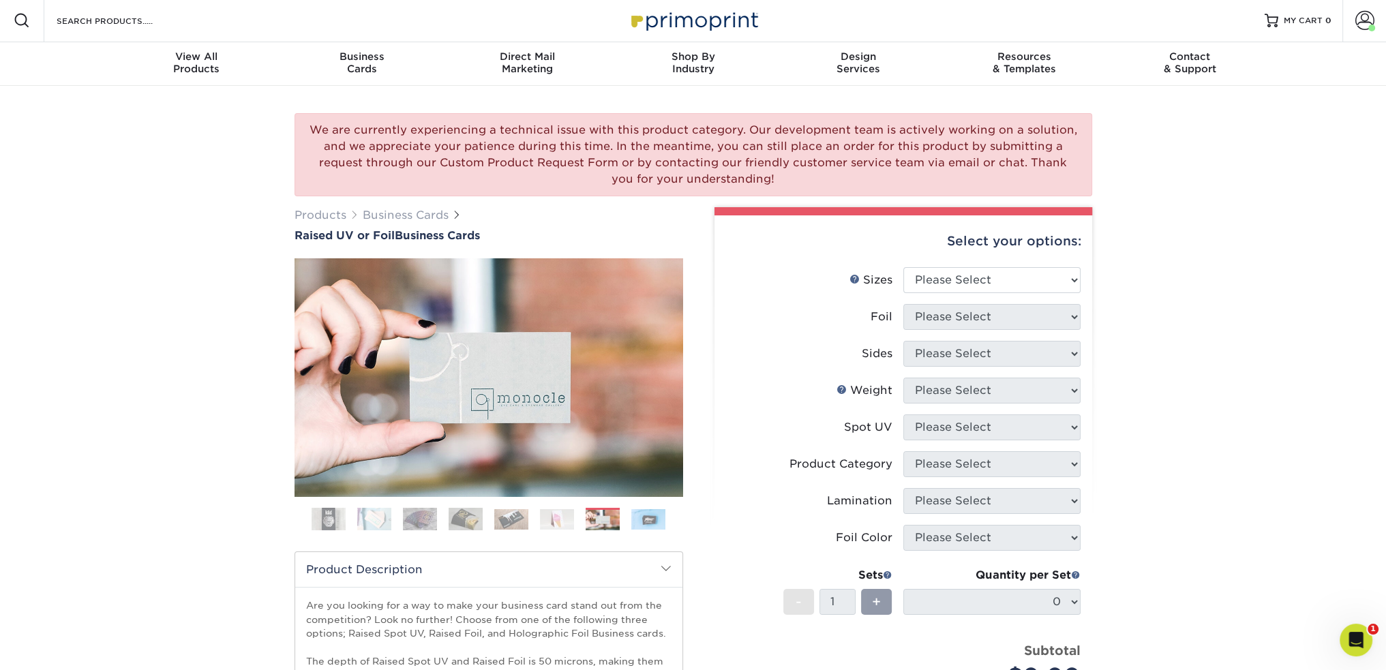
click at [558, 522] on img at bounding box center [557, 519] width 34 height 20
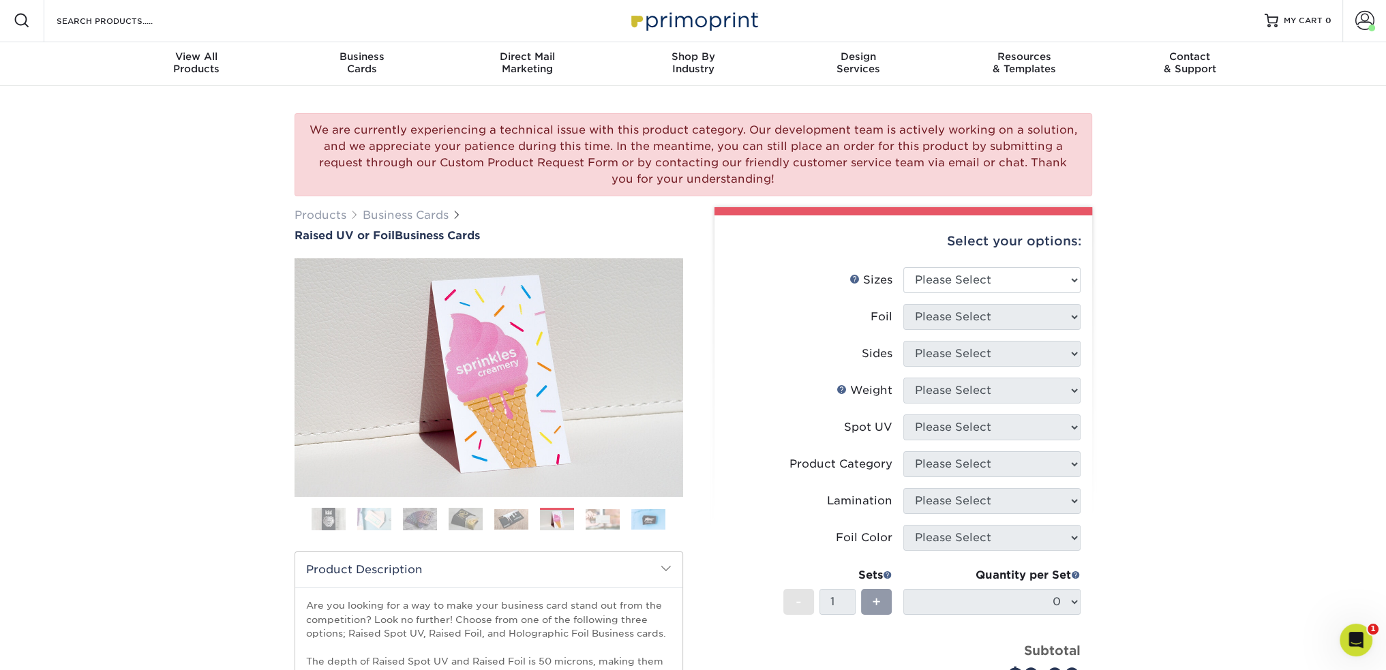
click at [502, 518] on img at bounding box center [511, 519] width 34 height 20
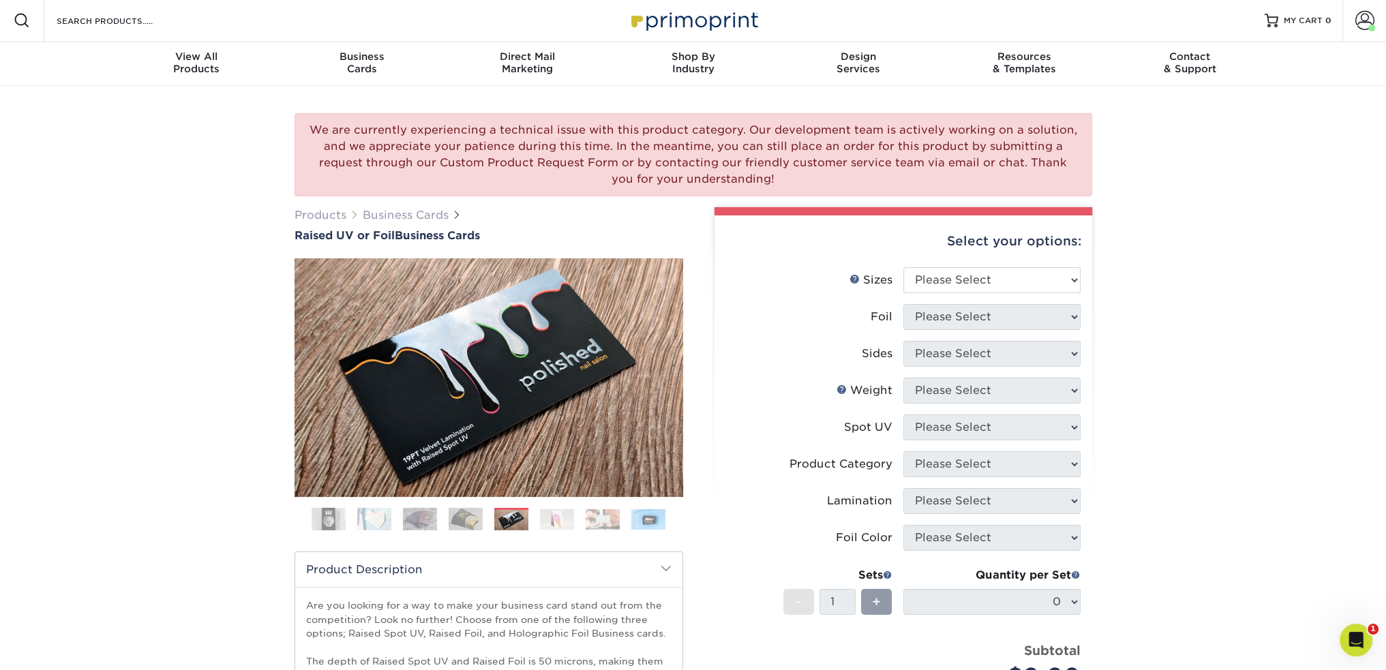
click at [473, 518] on img at bounding box center [466, 519] width 34 height 23
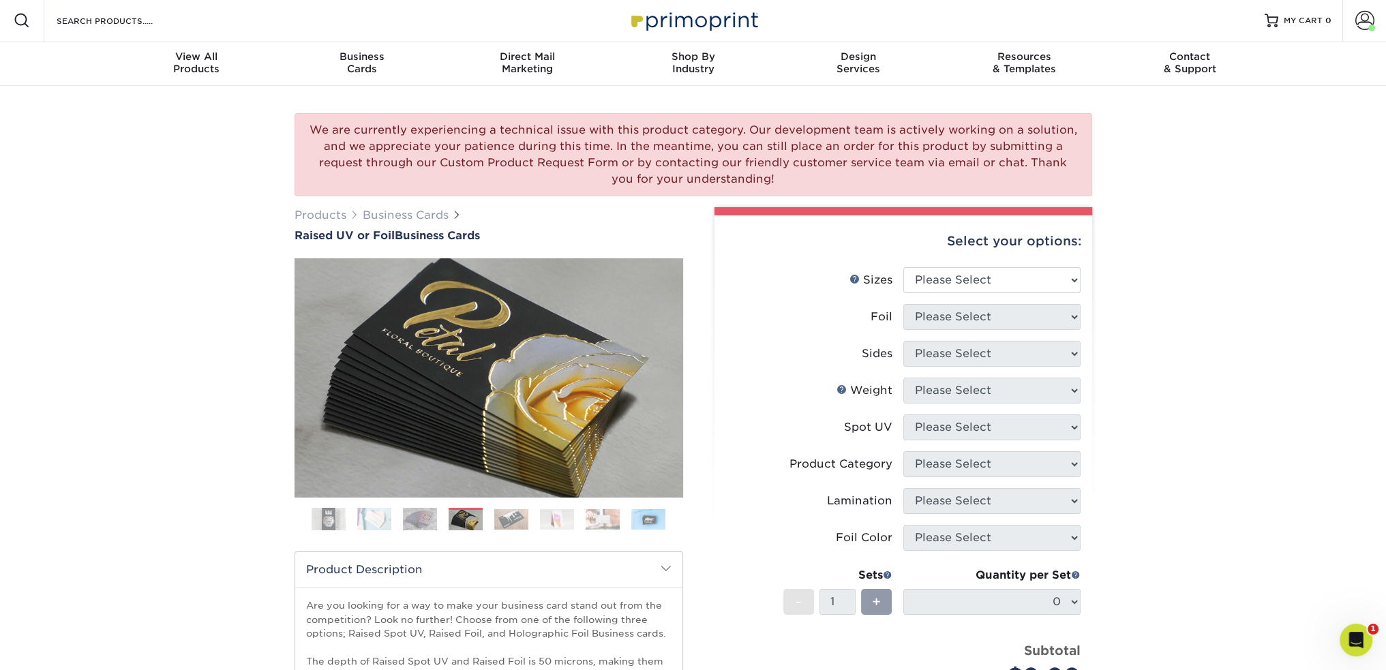
click at [750, 415] on label "Spot UV" at bounding box center [814, 428] width 177 height 26
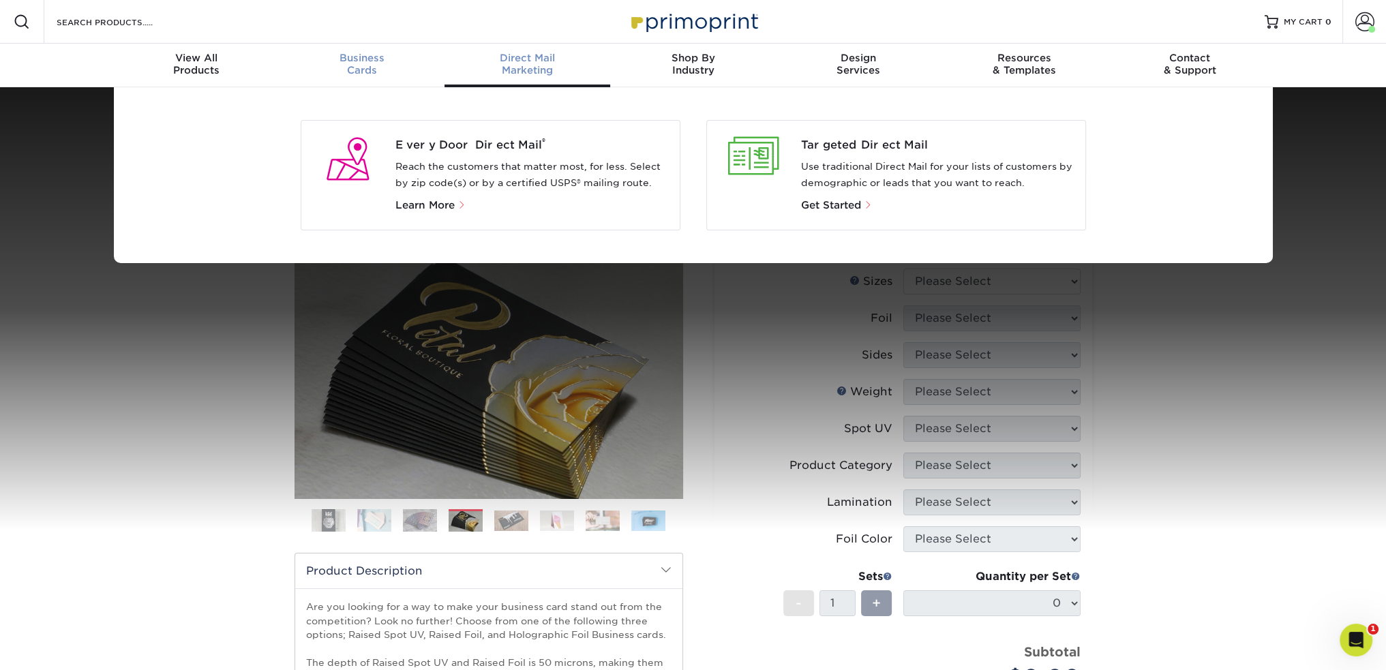
scroll to position [1, 0]
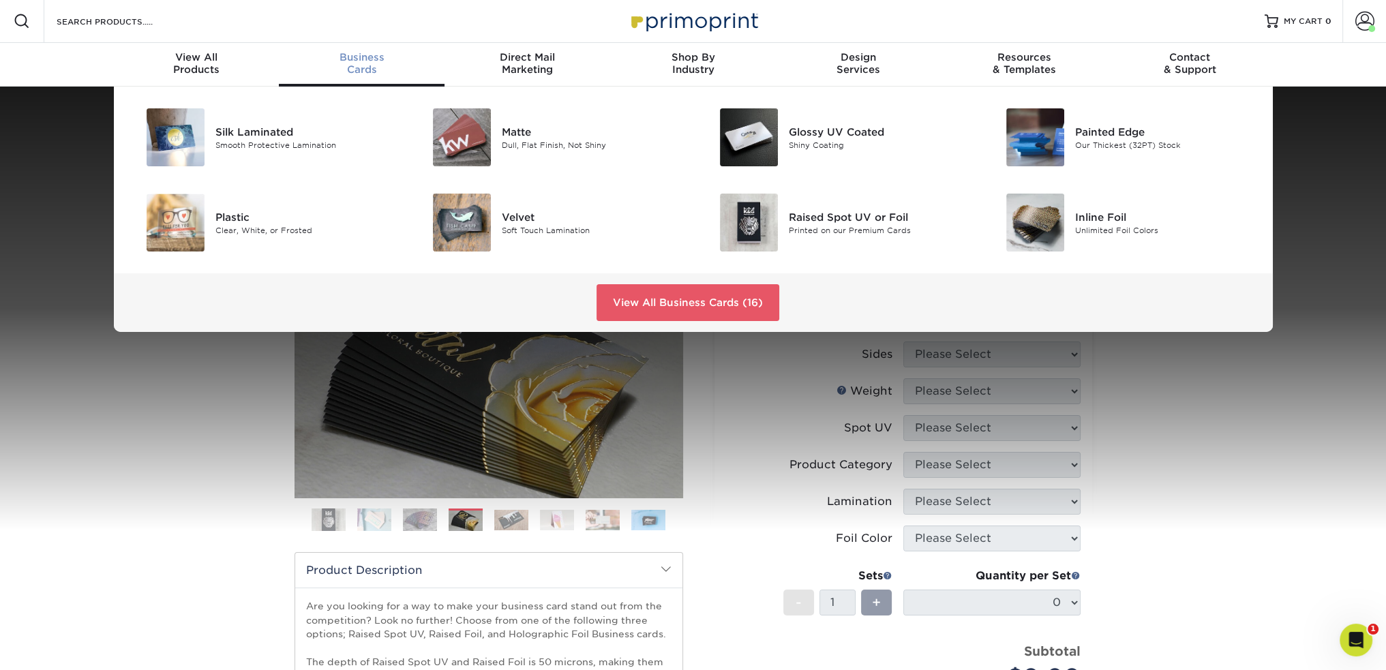
click at [369, 62] on span "Business" at bounding box center [362, 57] width 166 height 12
click at [659, 302] on link "View All Business Cards (16)" at bounding box center [688, 302] width 183 height 37
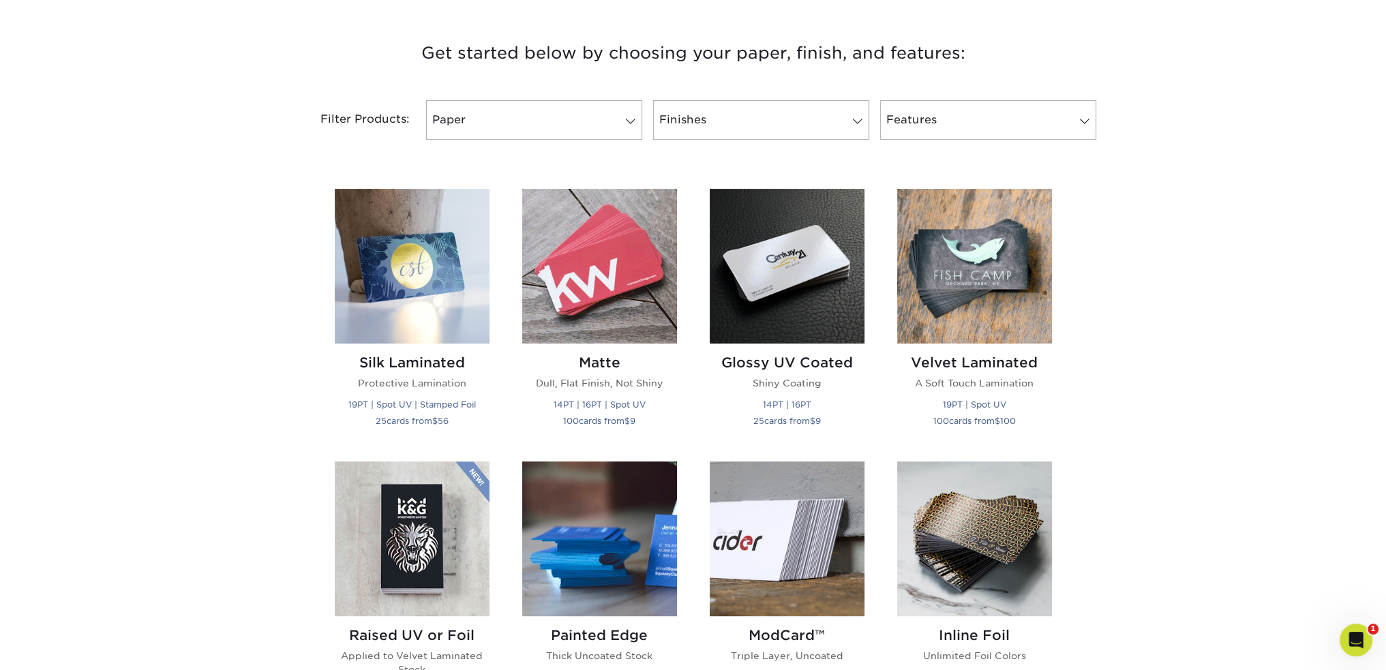
scroll to position [614, 0]
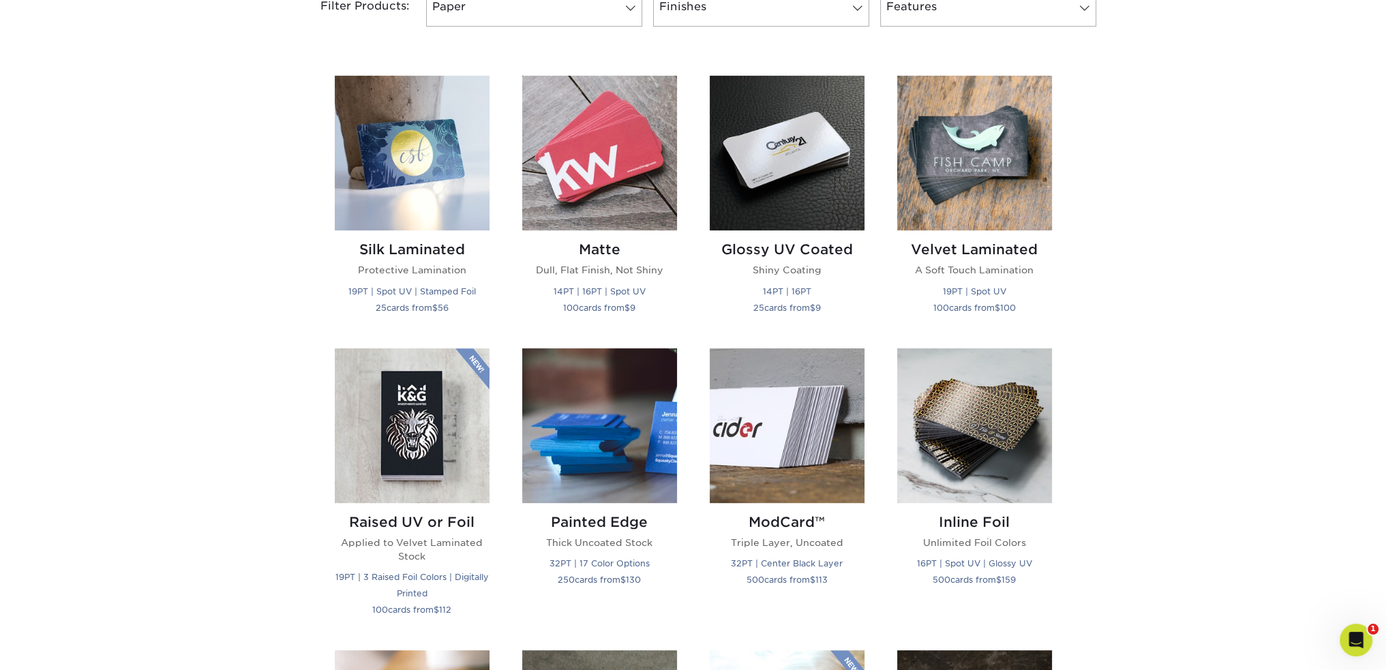
click at [1057, 209] on div "Velvet Laminated A Soft Touch Lamination 19PT | Spot UV 100 cards from $ 100" at bounding box center [975, 204] width 188 height 256
click at [416, 171] on img at bounding box center [412, 153] width 155 height 155
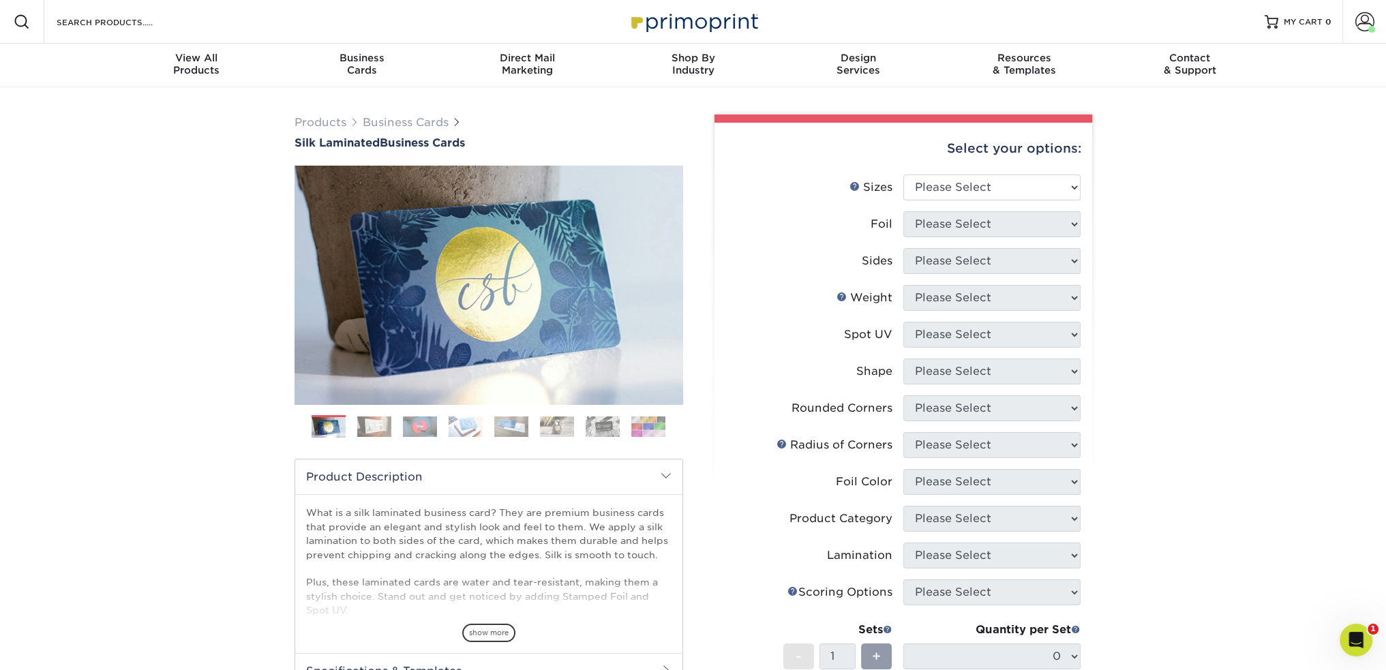
click at [374, 426] on img at bounding box center [374, 427] width 34 height 20
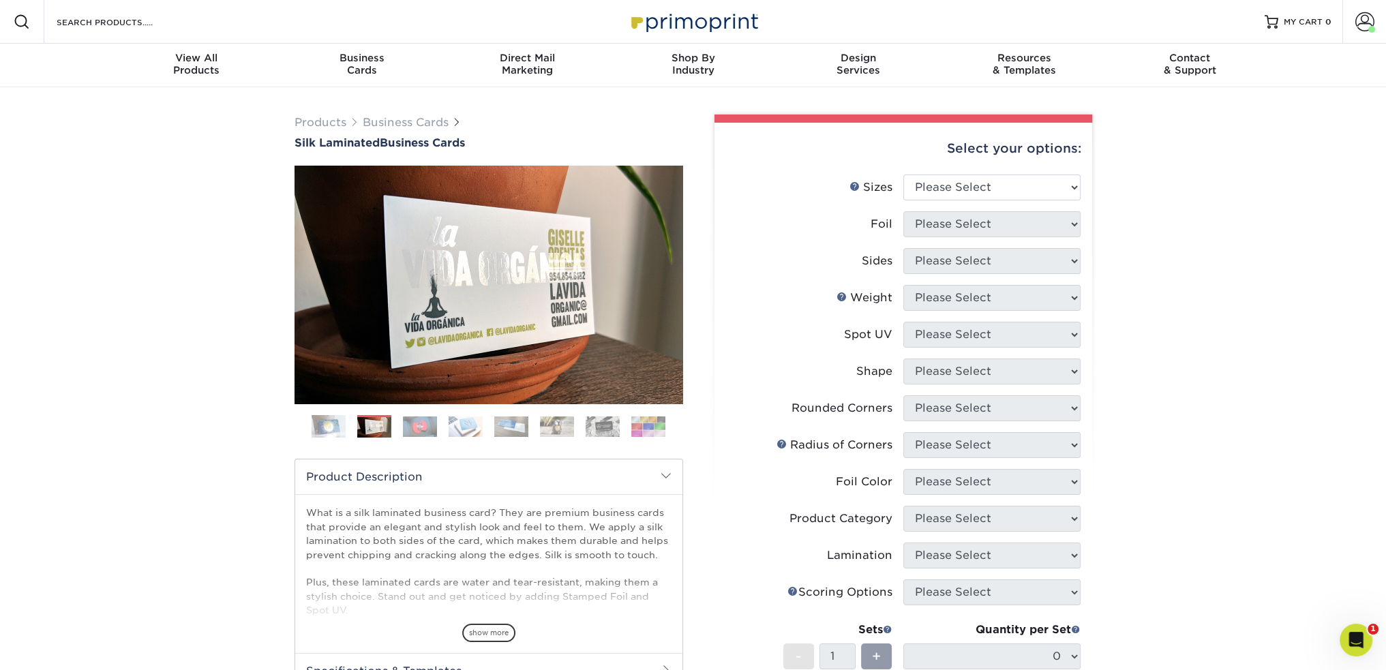
click at [414, 431] on img at bounding box center [420, 427] width 34 height 20
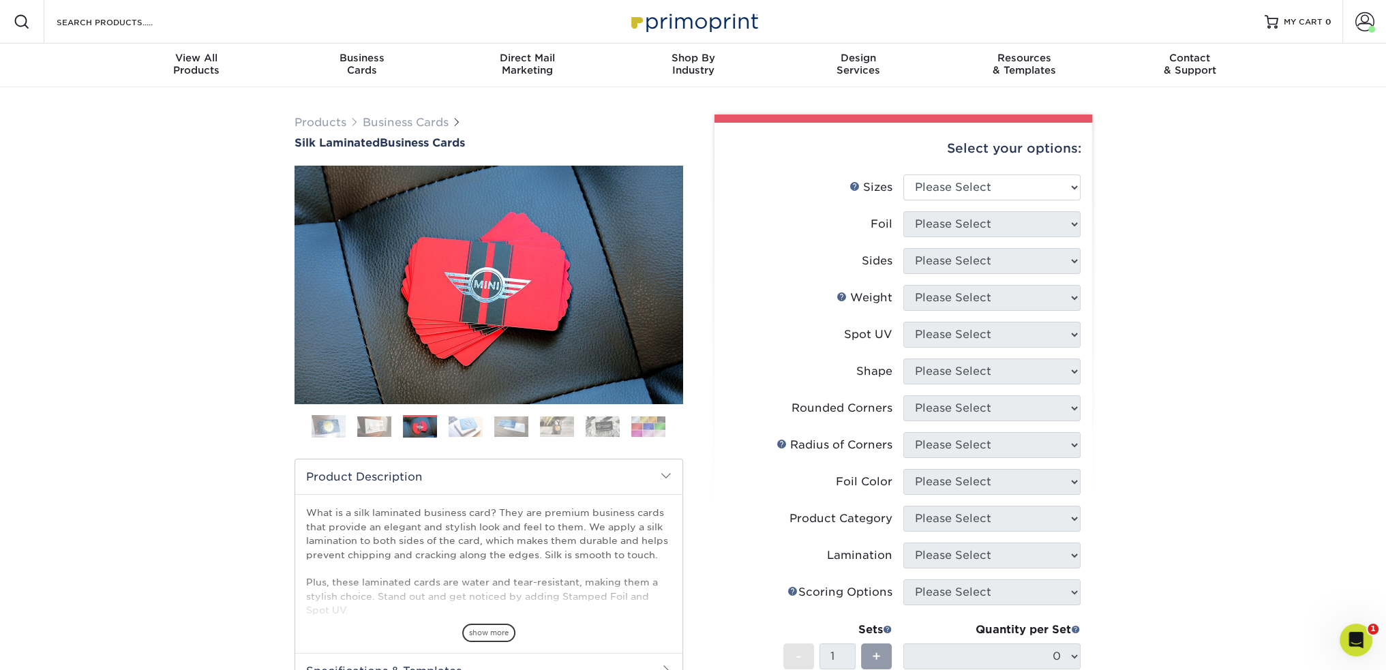
click at [464, 422] on img at bounding box center [466, 427] width 34 height 20
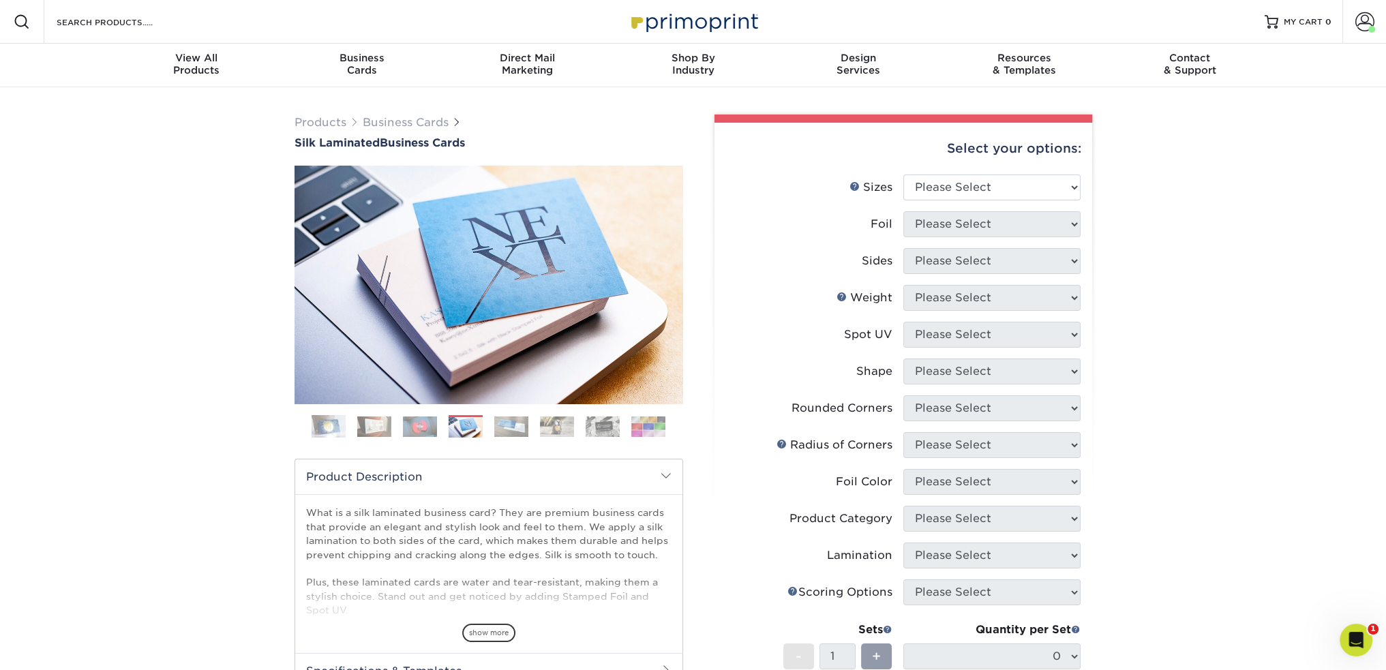
click at [509, 434] on img at bounding box center [511, 427] width 34 height 20
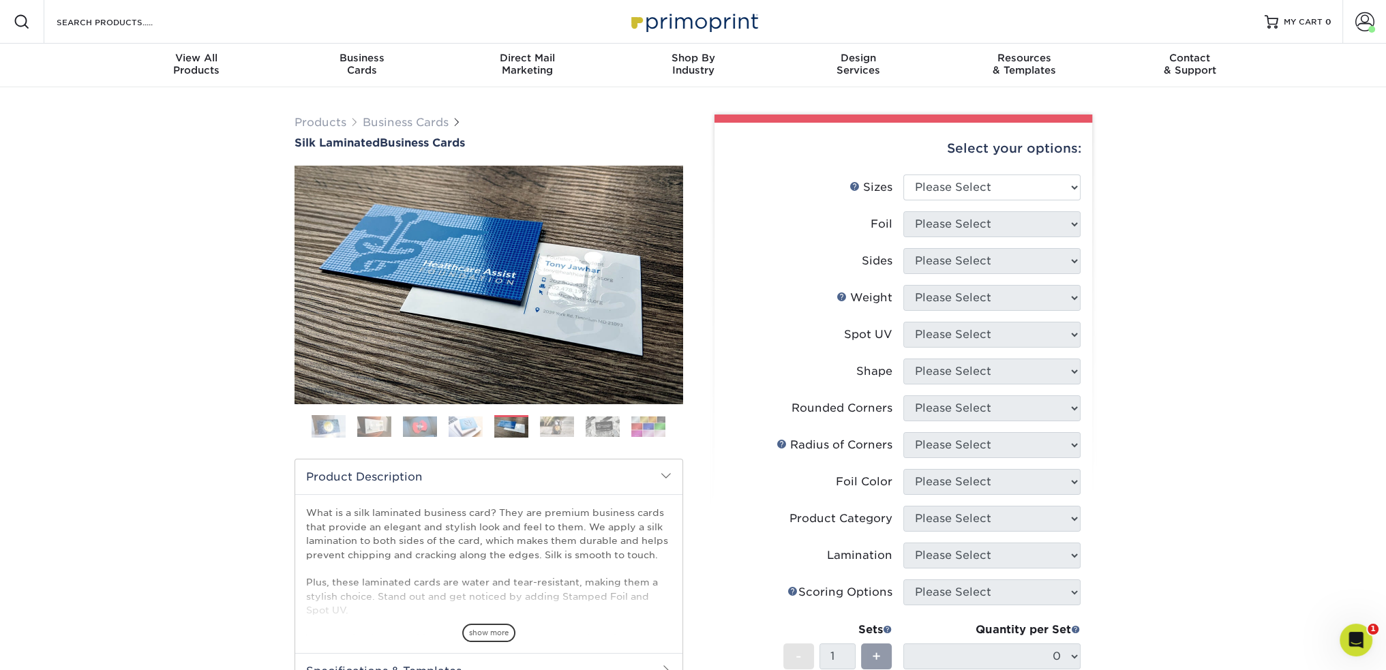
click at [557, 434] on img at bounding box center [557, 427] width 34 height 20
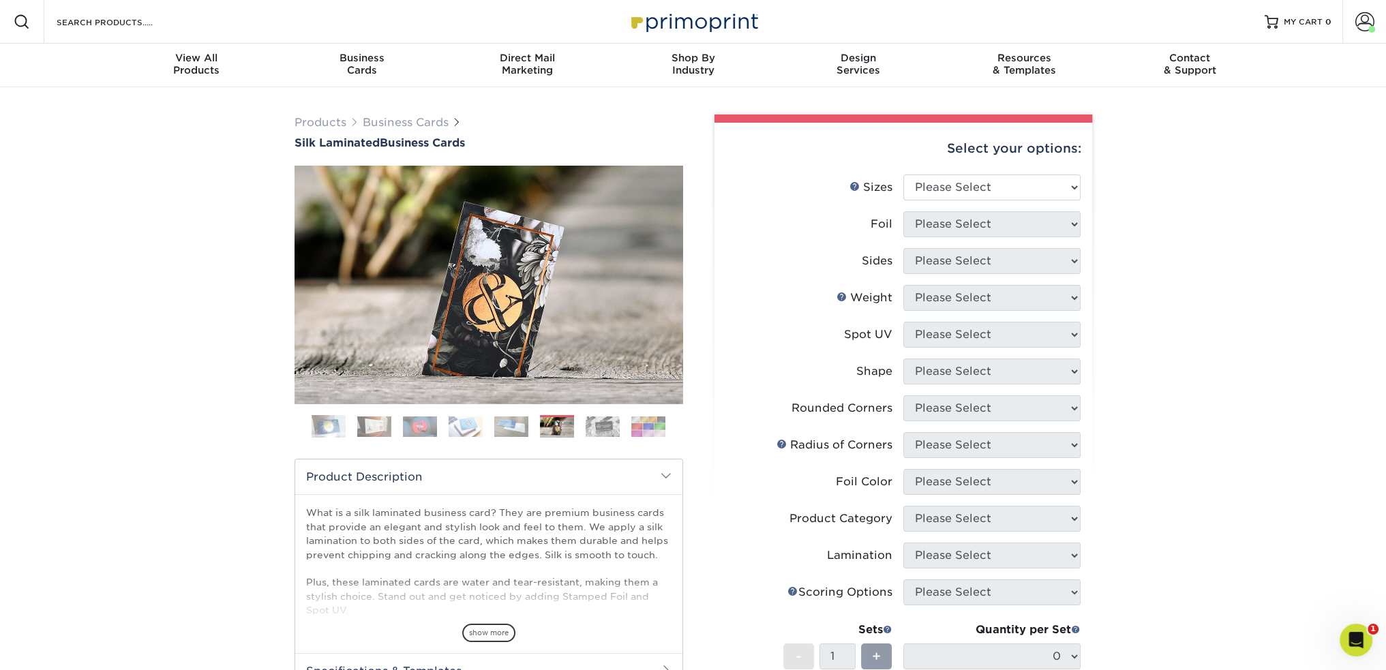
click at [597, 428] on img at bounding box center [603, 427] width 34 height 20
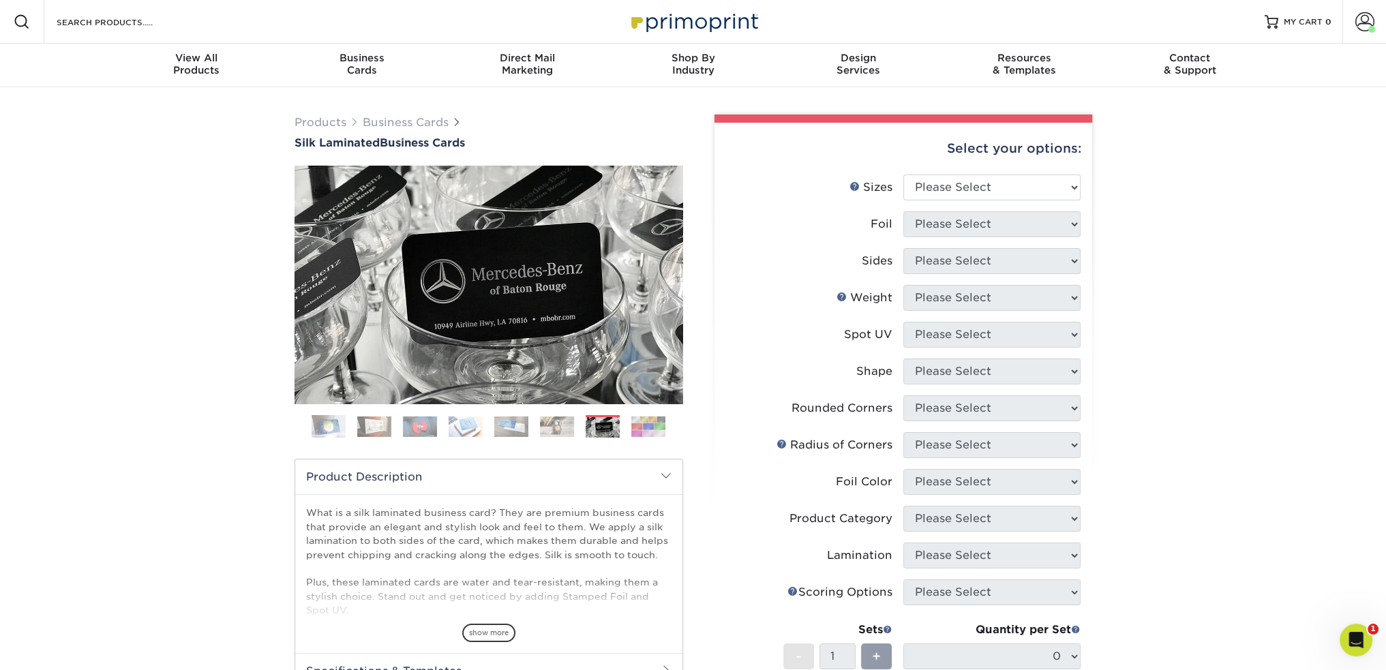
click at [641, 432] on img at bounding box center [648, 427] width 34 height 20
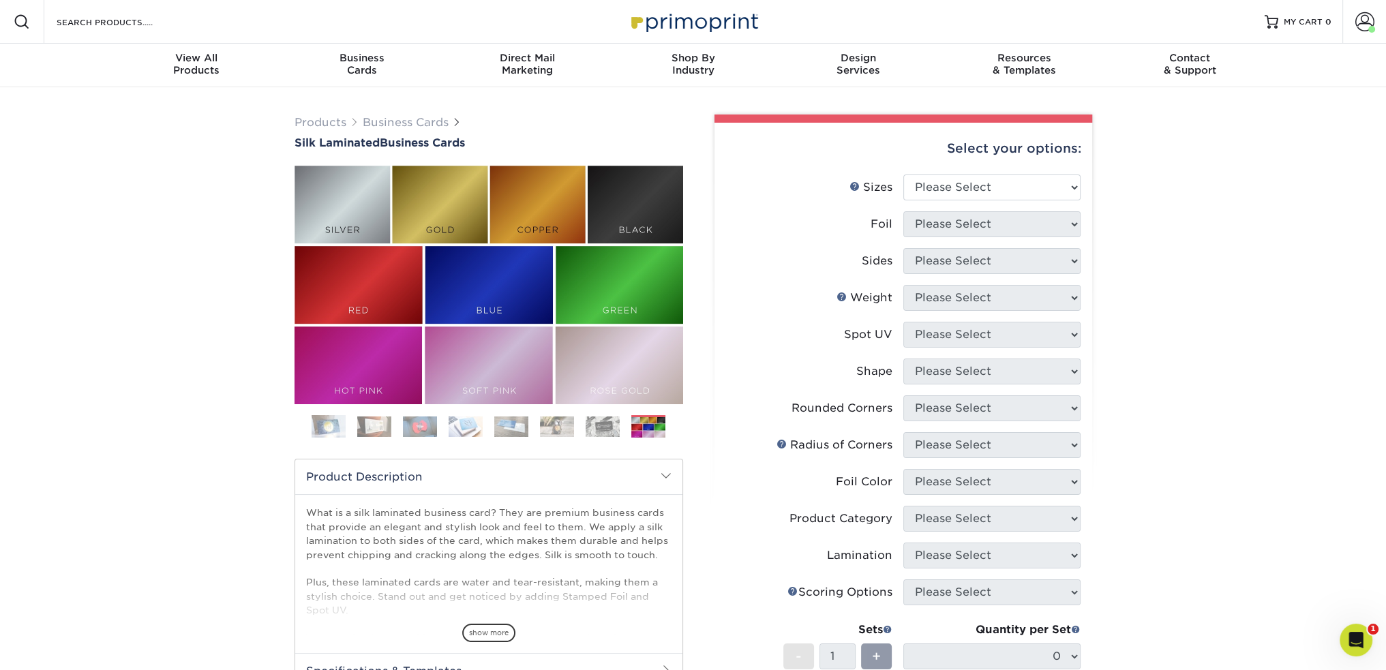
click at [691, 366] on div "Products Business Cards Silk Laminated Business Cards Previous" at bounding box center [488, 505] width 409 height 781
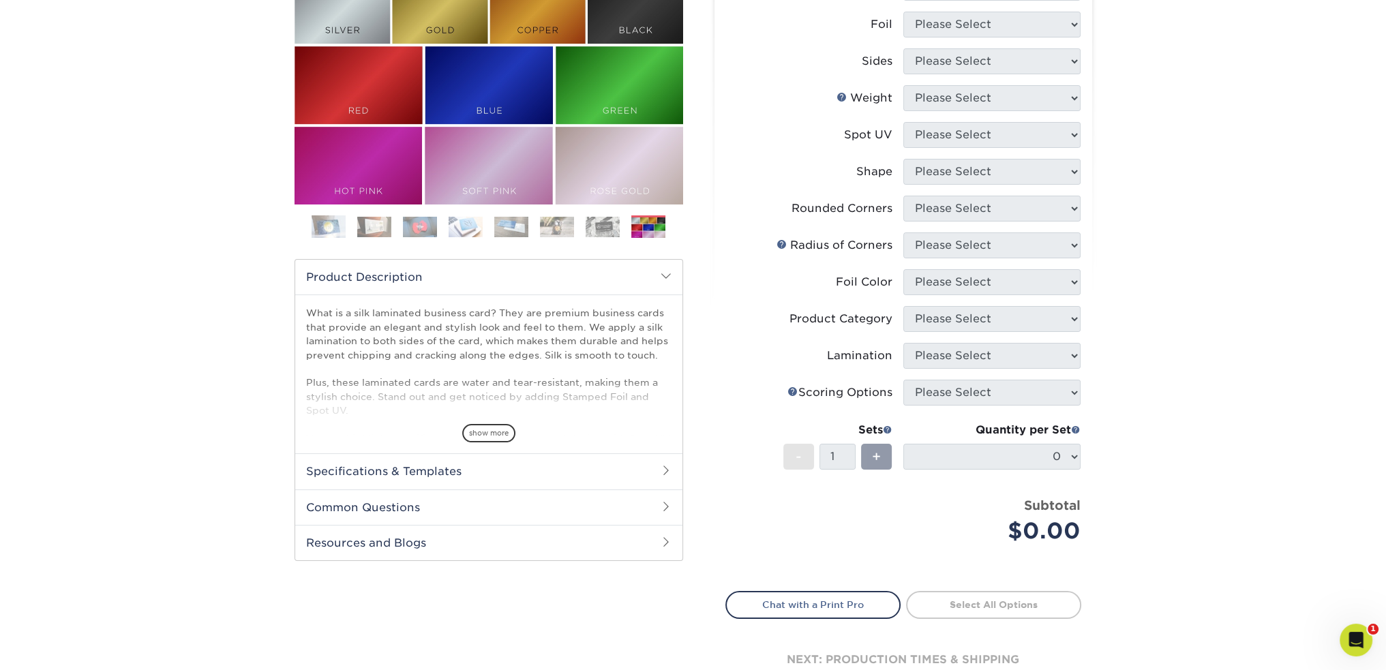
scroll to position [205, 0]
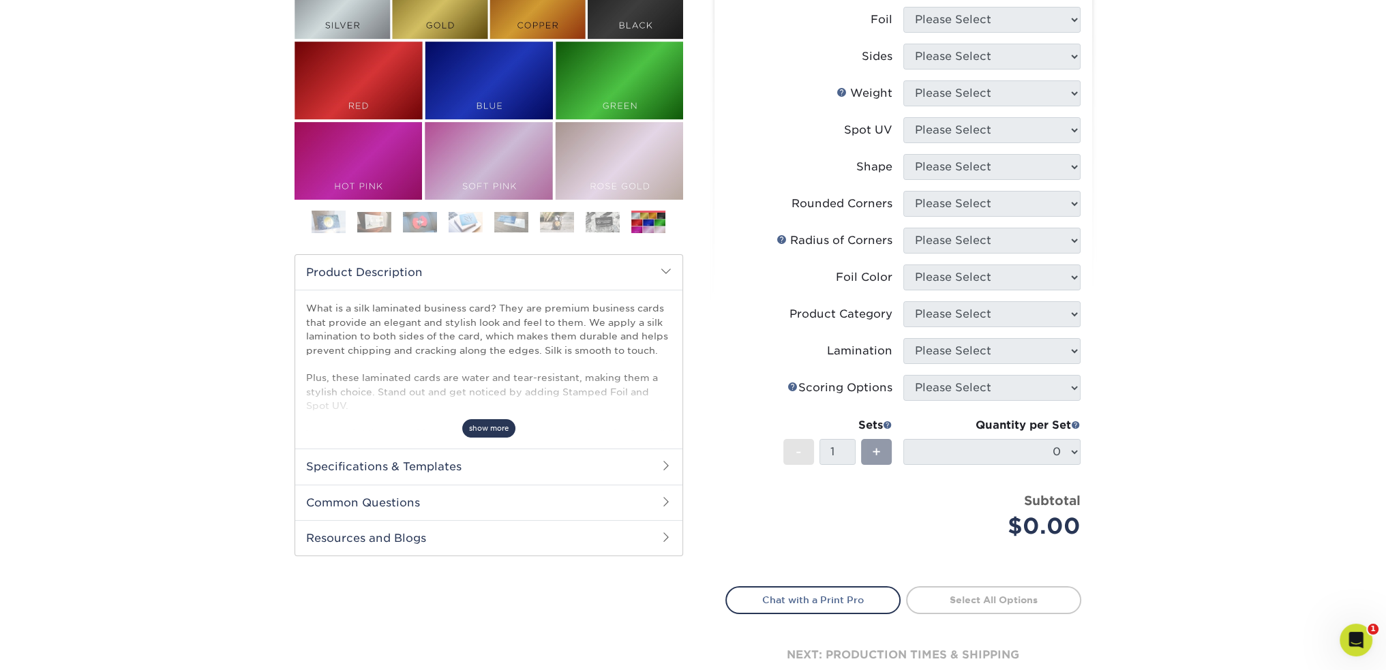
click at [488, 430] on span "show more" at bounding box center [488, 428] width 53 height 18
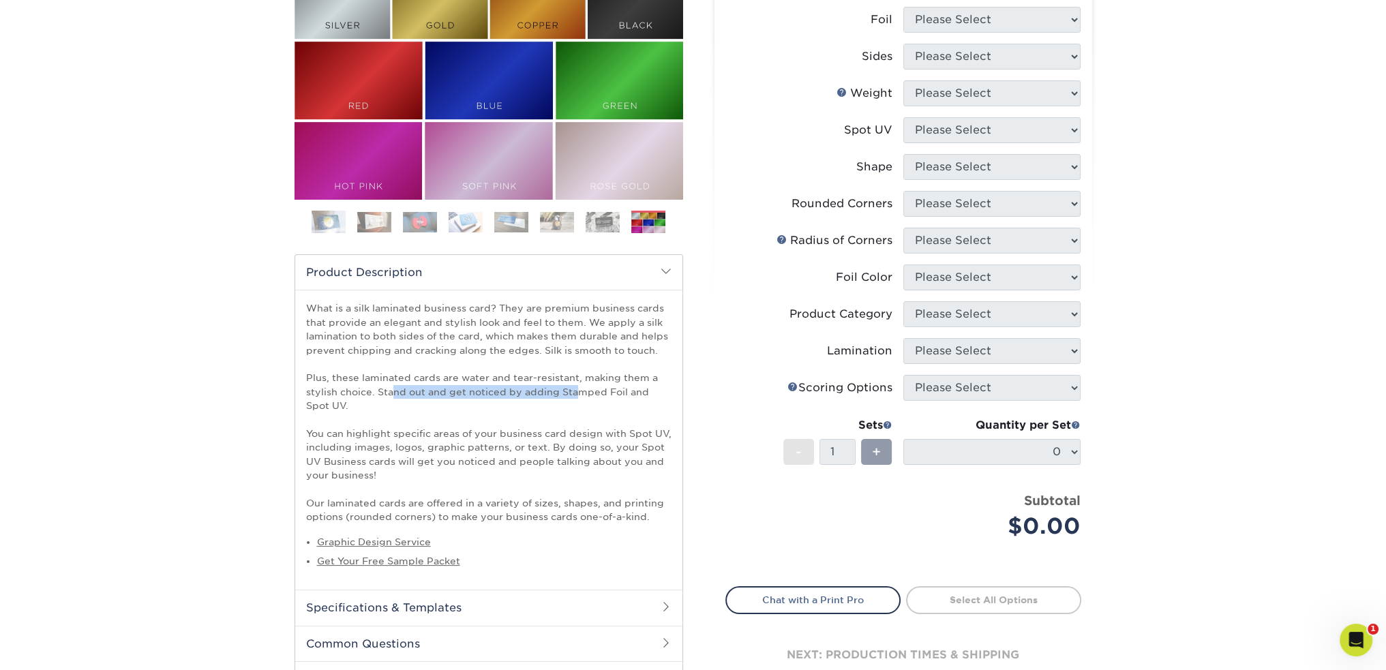
drag, startPoint x: 396, startPoint y: 392, endPoint x: 573, endPoint y: 390, distance: 177.3
click at [573, 390] on p "What is a silk laminated business card? They are premium business cards that pr…" at bounding box center [489, 412] width 366 height 222
drag, startPoint x: 573, startPoint y: 390, endPoint x: 580, endPoint y: 391, distance: 6.9
click at [573, 390] on p "What is a silk laminated business card? They are premium business cards that pr…" at bounding box center [489, 412] width 366 height 222
drag, startPoint x: 385, startPoint y: 428, endPoint x: 606, endPoint y: 430, distance: 220.9
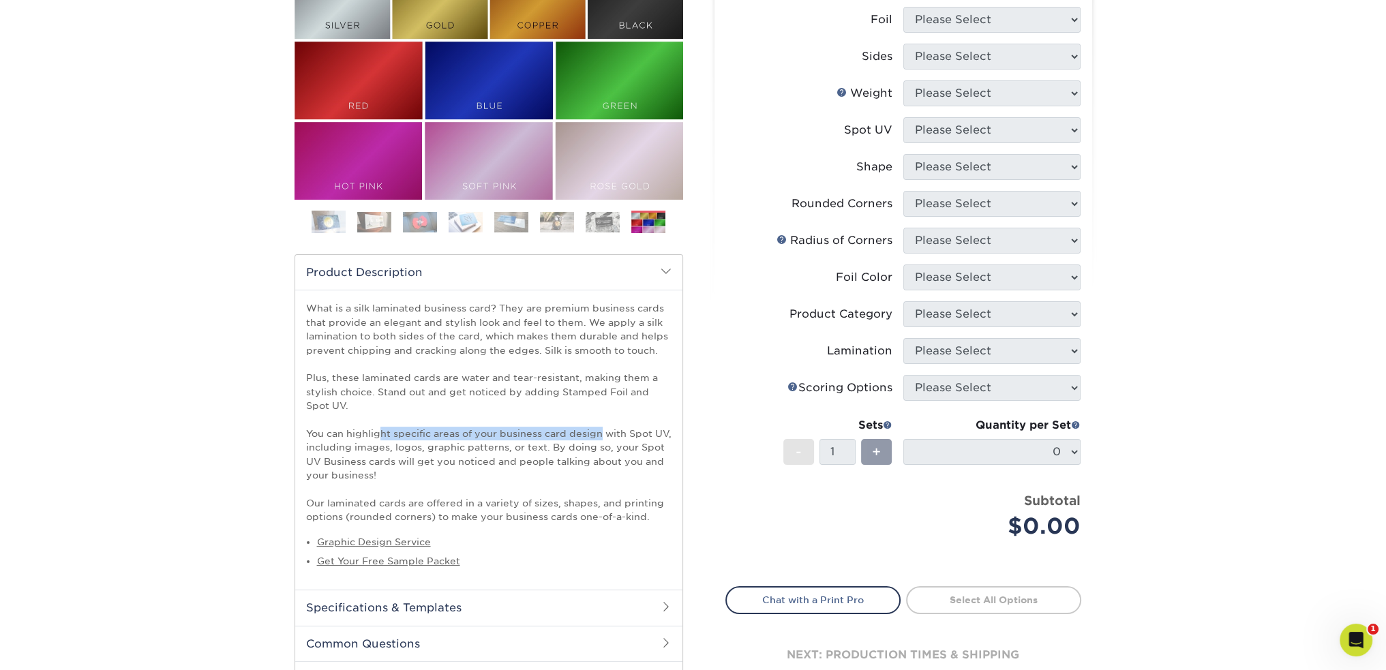
click at [606, 430] on p "What is a silk laminated business card? They are premium business cards that pr…" at bounding box center [489, 412] width 366 height 222
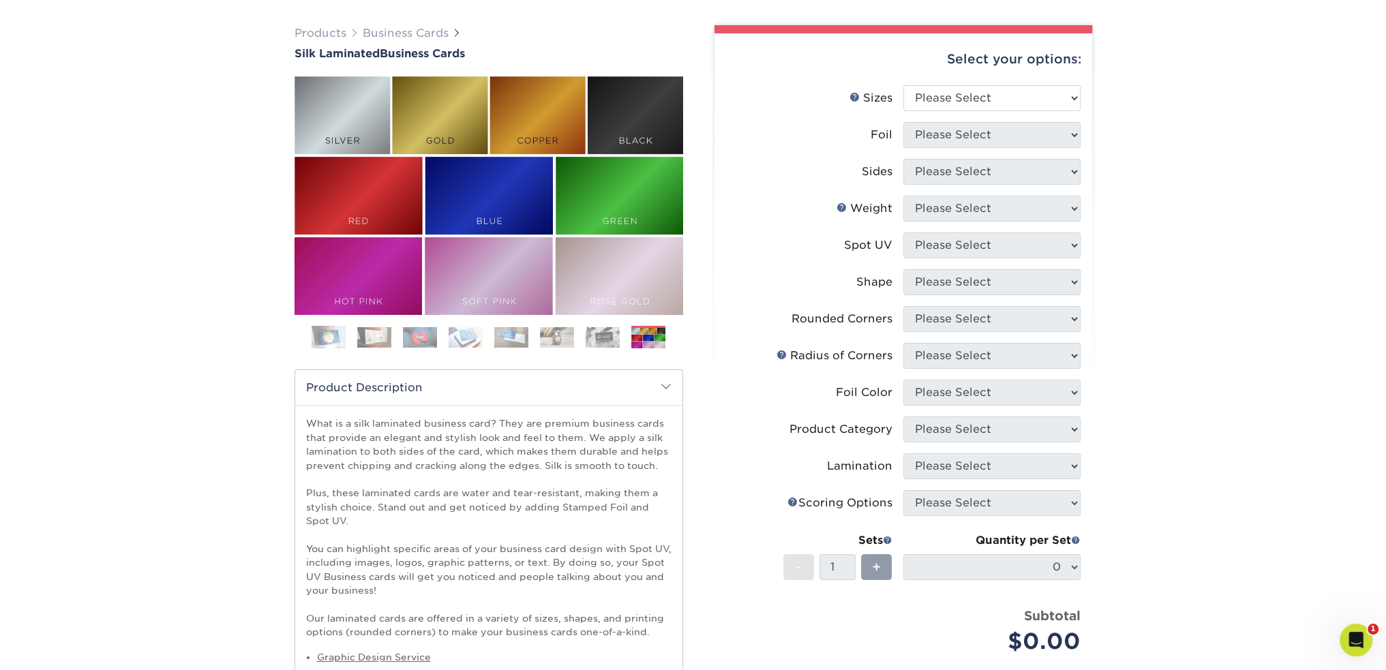
scroll to position [68, 0]
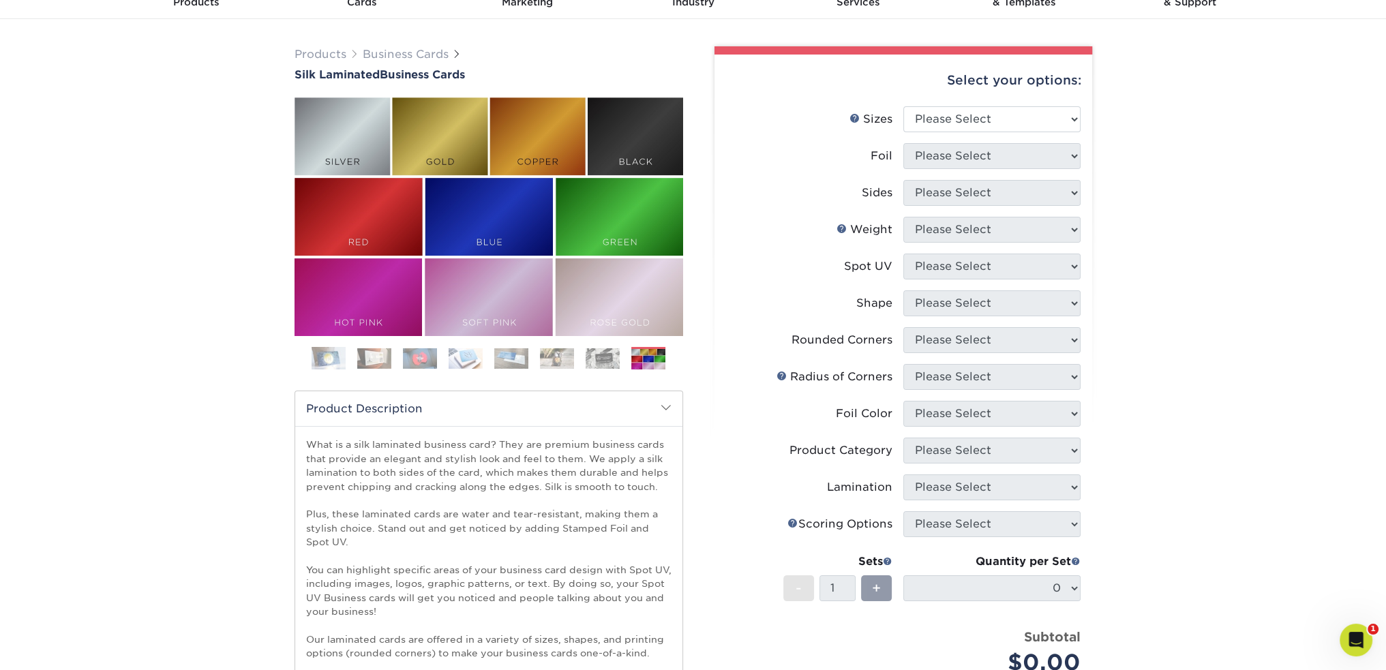
drag, startPoint x: 1235, startPoint y: 417, endPoint x: 1232, endPoint y: 390, distance: 26.8
click at [1235, 413] on div "Products Business Cards Silk Laminated Business Cards Previous Next" at bounding box center [693, 453] width 1386 height 869
click at [1050, 121] on select "Please Select 1.5" x 3.5" - Mini 1.75" x 3.5" - Mini 2" x 2" - Square 2" x 3" -…" at bounding box center [992, 119] width 177 height 26
select select "2.00x3.50"
click at [904, 106] on select "Please Select 1.5" x 3.5" - Mini 1.75" x 3.5" - Mini 2" x 2" - Square 2" x 3" -…" at bounding box center [992, 119] width 177 height 26
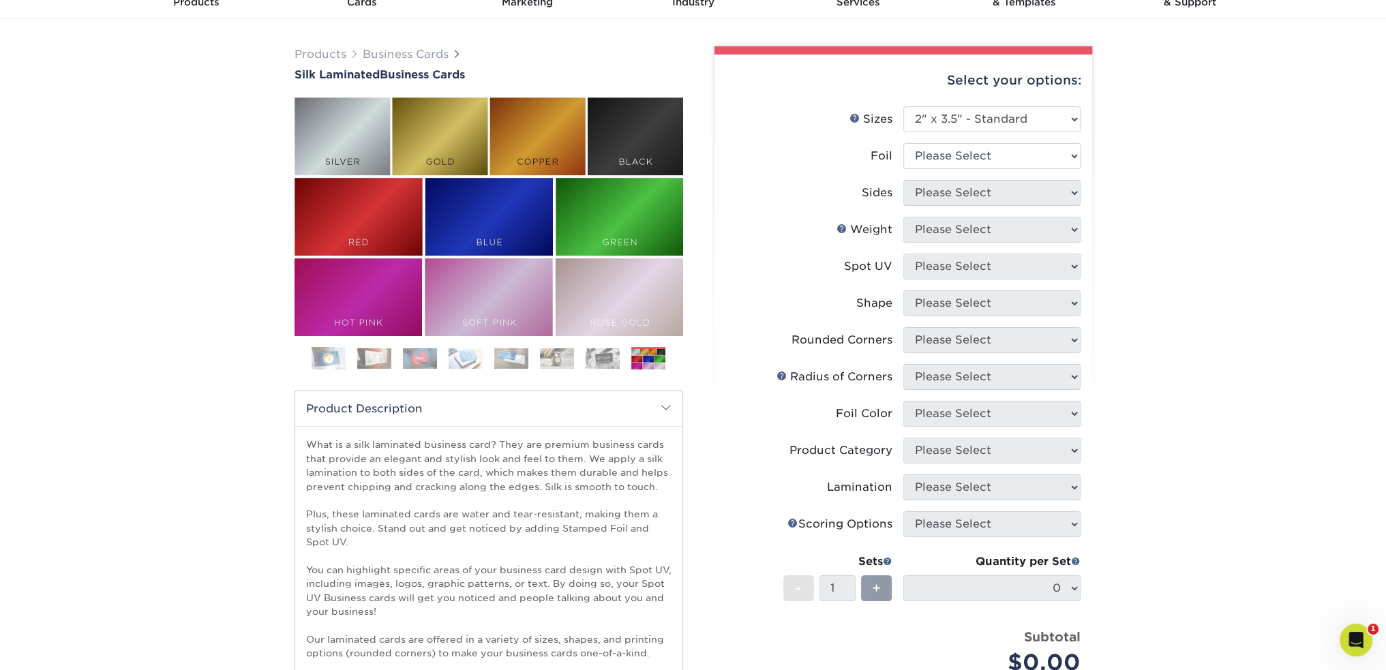
click at [1141, 215] on div "Products Business Cards Silk Laminated Business Cards Previous Next" at bounding box center [693, 453] width 1386 height 869
click at [1006, 145] on select "Please Select Yes No" at bounding box center [992, 156] width 177 height 26
select select "1"
click at [904, 143] on select "Please Select Yes No" at bounding box center [992, 156] width 177 height 26
drag, startPoint x: 1160, startPoint y: 190, endPoint x: 1067, endPoint y: 185, distance: 93.6
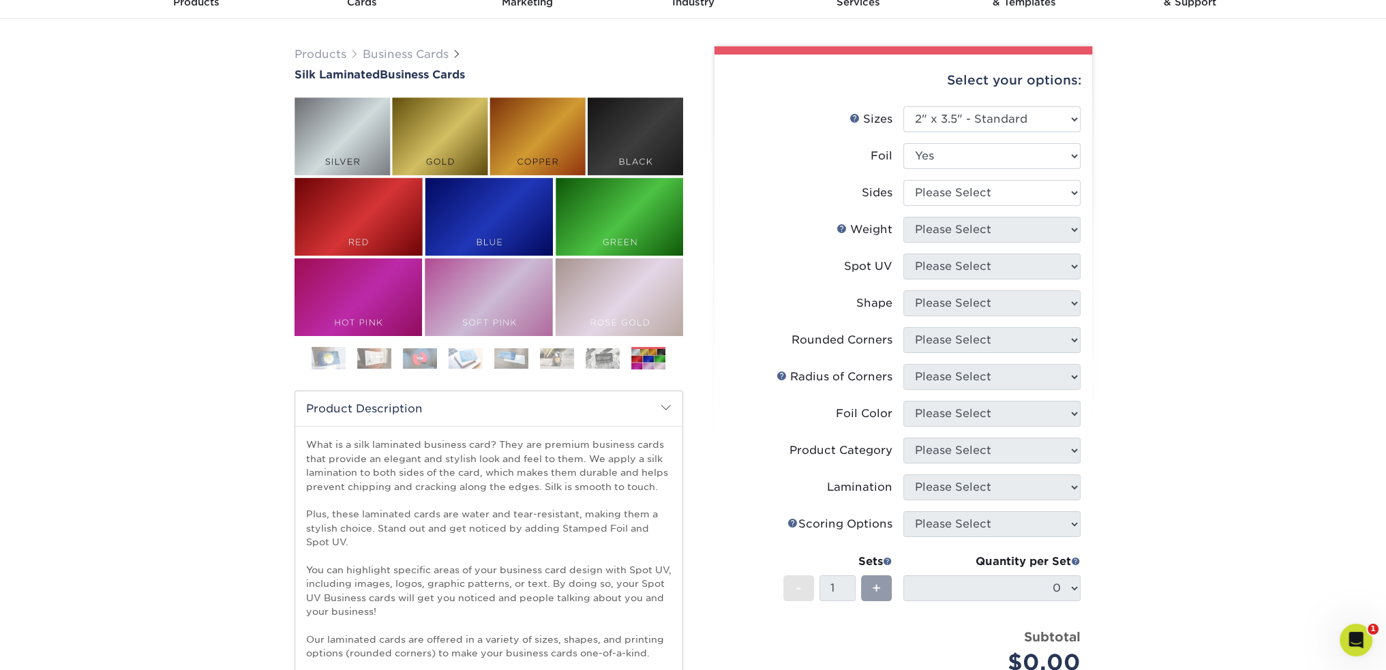
click at [1152, 190] on div "Products Business Cards Silk Laminated Business Cards Previous Next" at bounding box center [693, 453] width 1386 height 869
click at [996, 185] on select "Please Select Print Both Sides - Foil Both Sides Print Both Sides - Foil Front …" at bounding box center [992, 193] width 177 height 26
select select "e9e9dfb3-fba1-4d60-972c-fd9ca5904d33"
click at [904, 180] on select "Please Select Print Both Sides - Foil Both Sides Print Both Sides - Foil Front …" at bounding box center [992, 193] width 177 height 26
drag, startPoint x: 1233, startPoint y: 275, endPoint x: 1085, endPoint y: 245, distance: 151.0
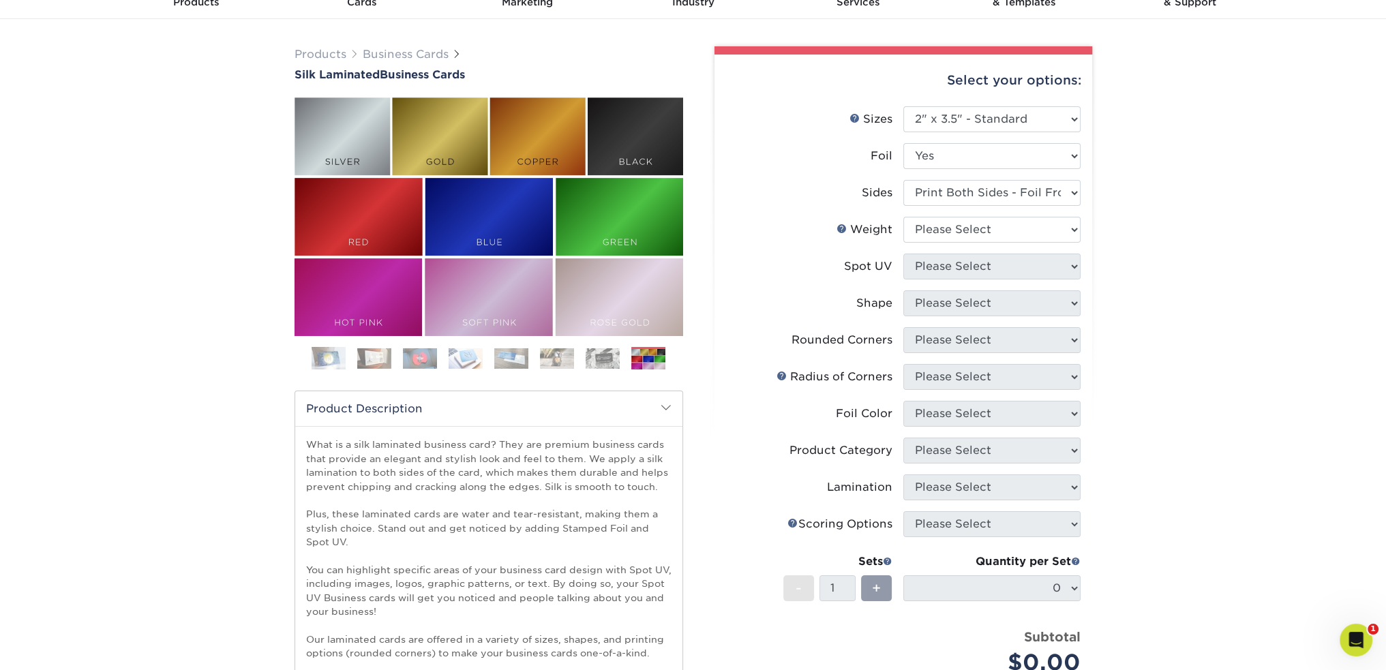
click at [1227, 274] on div "Products Business Cards Silk Laminated Business Cards Previous Next" at bounding box center [693, 453] width 1386 height 869
click at [1018, 231] on select "Please Select 16PT" at bounding box center [992, 230] width 177 height 26
select select "16PT"
click at [904, 217] on select "Please Select 16PT" at bounding box center [992, 230] width 177 height 26
click at [1149, 256] on div "Products Business Cards Silk Laminated Business Cards Previous Next" at bounding box center [693, 453] width 1386 height 869
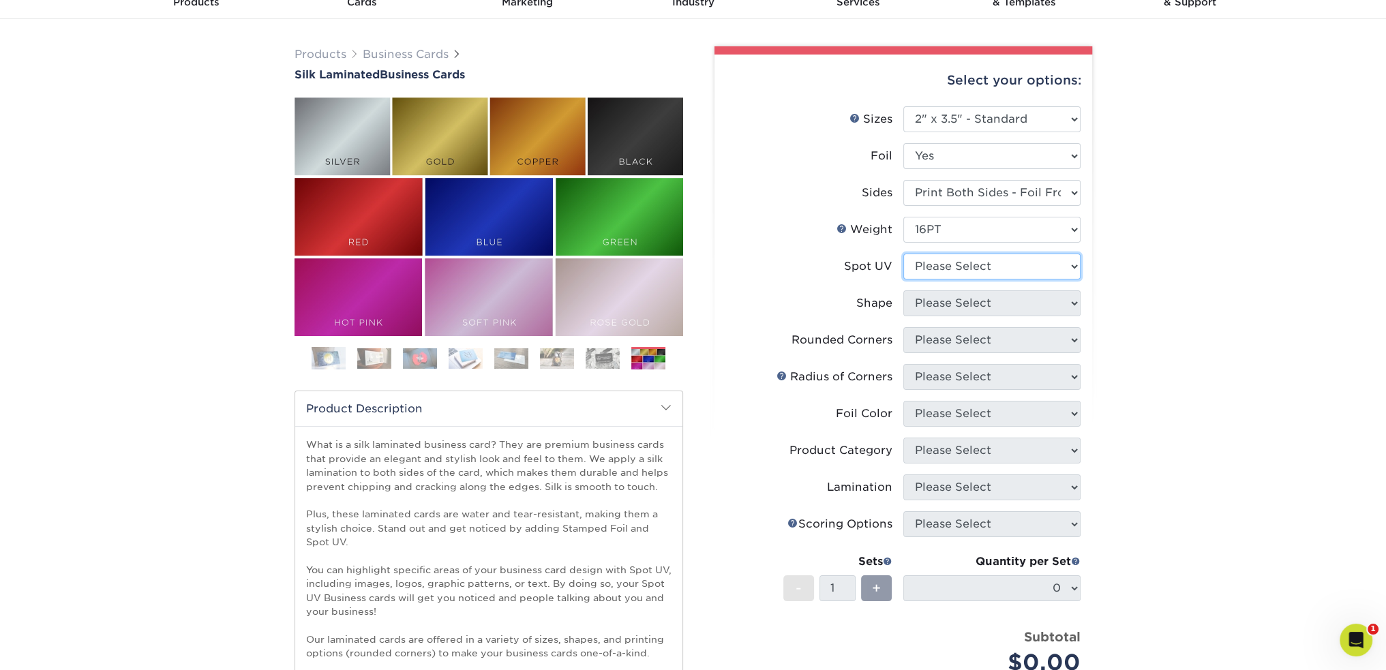
click at [998, 269] on select "Please Select No Spot UV Front and Back (Both Sides) Front Only Back Only" at bounding box center [992, 267] width 177 height 26
select select "1"
click at [904, 254] on select "Please Select No Spot UV Front and Back (Both Sides) Front Only Back Only" at bounding box center [992, 267] width 177 height 26
drag, startPoint x: 1206, startPoint y: 319, endPoint x: 1114, endPoint y: 303, distance: 94.1
click at [1197, 317] on div "Products Business Cards Silk Laminated Business Cards Previous Next" at bounding box center [693, 453] width 1386 height 869
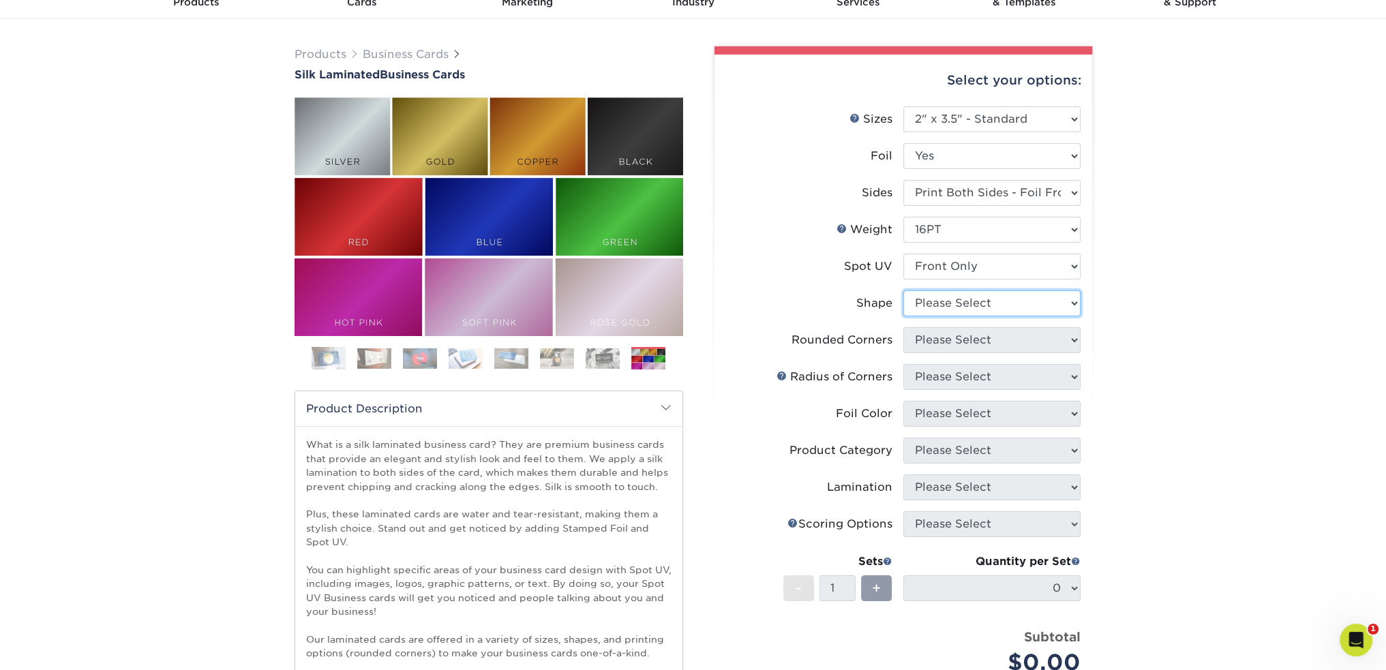
click at [1004, 312] on select "Please Select Standard" at bounding box center [992, 303] width 177 height 26
select select "standard"
click at [904, 290] on select "Please Select Standard" at bounding box center [992, 303] width 177 height 26
drag, startPoint x: 1142, startPoint y: 338, endPoint x: 1135, endPoint y: 337, distance: 6.9
click at [1137, 338] on div "Products Business Cards Silk Laminated Business Cards Previous Next" at bounding box center [693, 453] width 1386 height 869
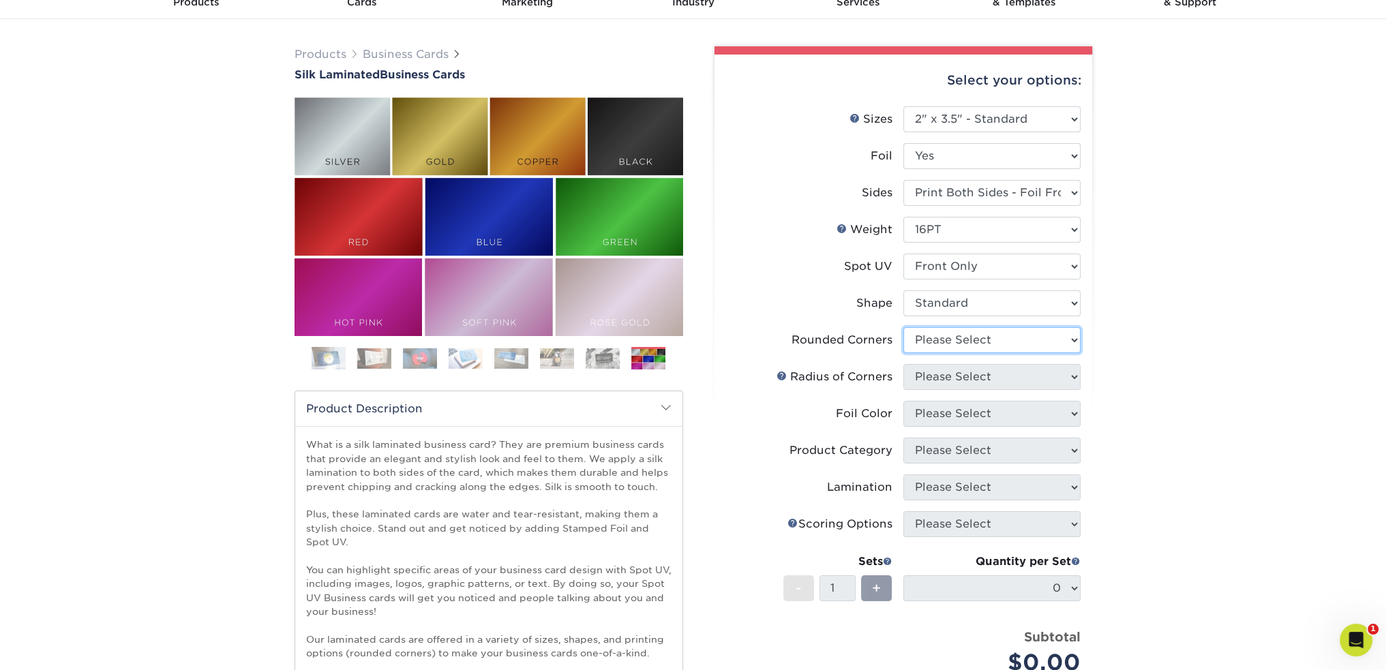
click at [971, 346] on select "Please Select Yes - Round 2 Corners Yes - Round 4 Corners No" at bounding box center [992, 340] width 177 height 26
select select "0"
click at [904, 327] on select "Please Select Yes - Round 2 Corners Yes - Round 4 Corners No" at bounding box center [992, 340] width 177 height 26
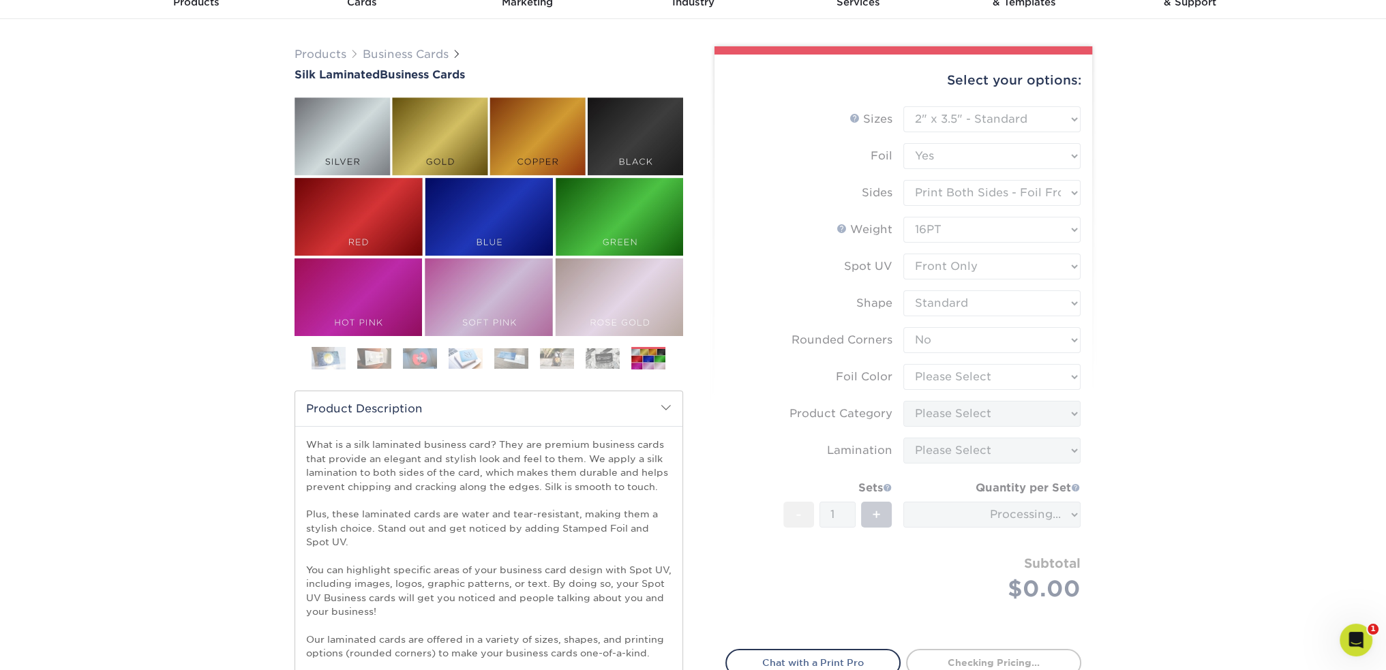
drag, startPoint x: 1159, startPoint y: 380, endPoint x: 1151, endPoint y: 378, distance: 8.4
click at [1154, 378] on div "Products Business Cards Silk Laminated Business Cards Previous Next" at bounding box center [693, 453] width 1386 height 869
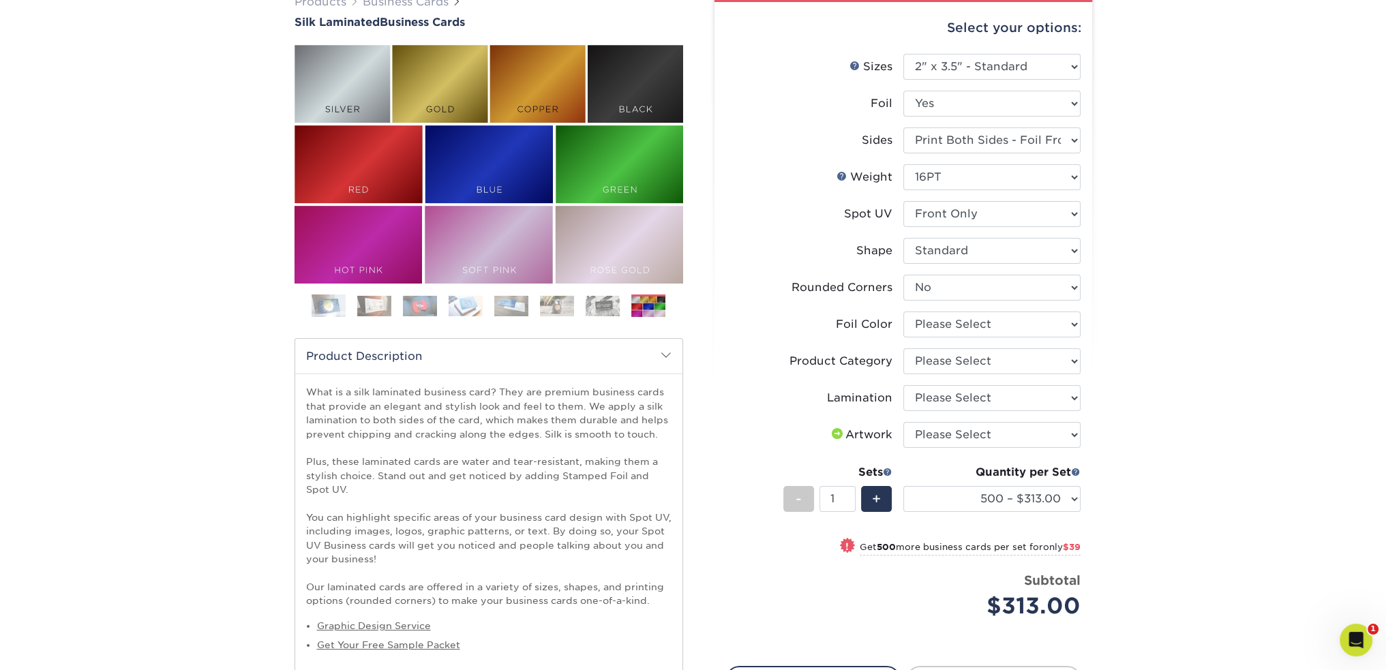
scroll to position [136, 0]
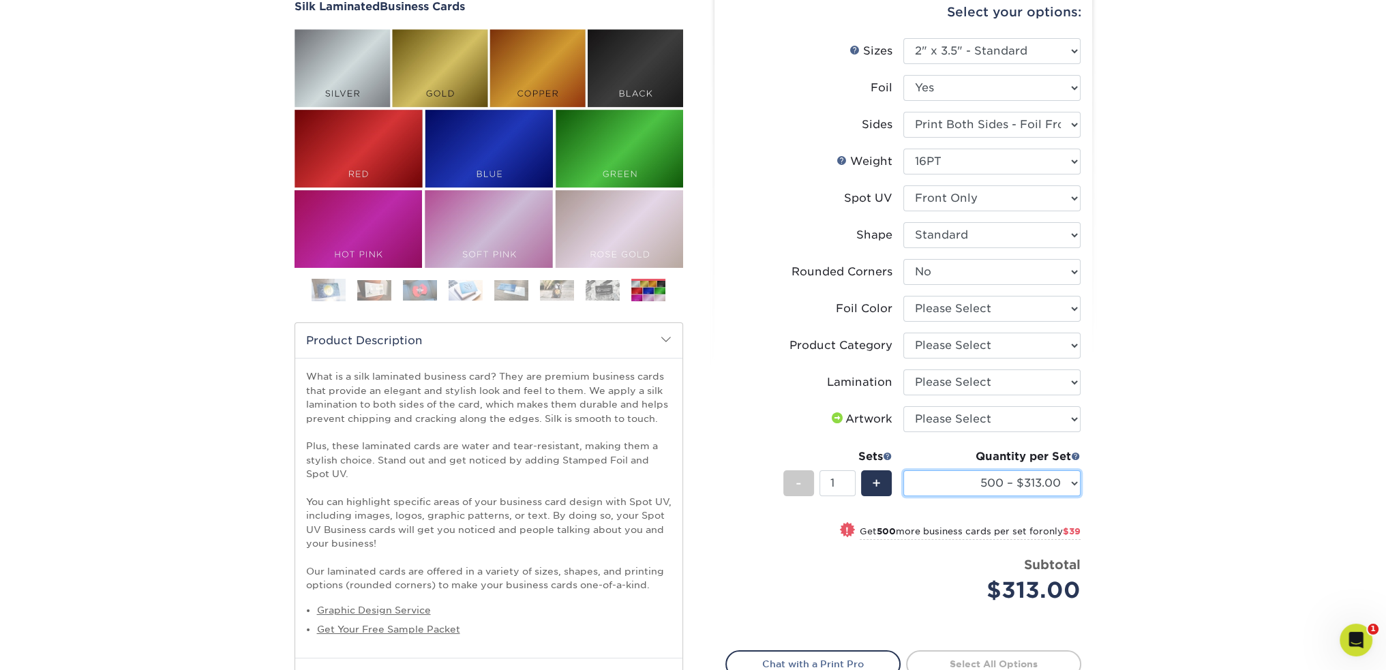
click at [1064, 479] on select "500 – $313.00 1000 – $352.00 2500 – $865.00 5000 – $1518.00" at bounding box center [992, 484] width 177 height 26
click at [1058, 485] on select "500 – $313.00 1000 – $352.00 2500 – $865.00 5000 – $1518.00" at bounding box center [992, 484] width 177 height 26
click at [1154, 472] on div "Products Business Cards Silk Laminated Business Cards Previous Next" at bounding box center [693, 385] width 1386 height 869
click at [1062, 417] on select "Please Select I will upload files I need a design - $100" at bounding box center [992, 419] width 177 height 26
click at [1061, 415] on select "Please Select I will upload files I need a design - $100" at bounding box center [992, 419] width 177 height 26
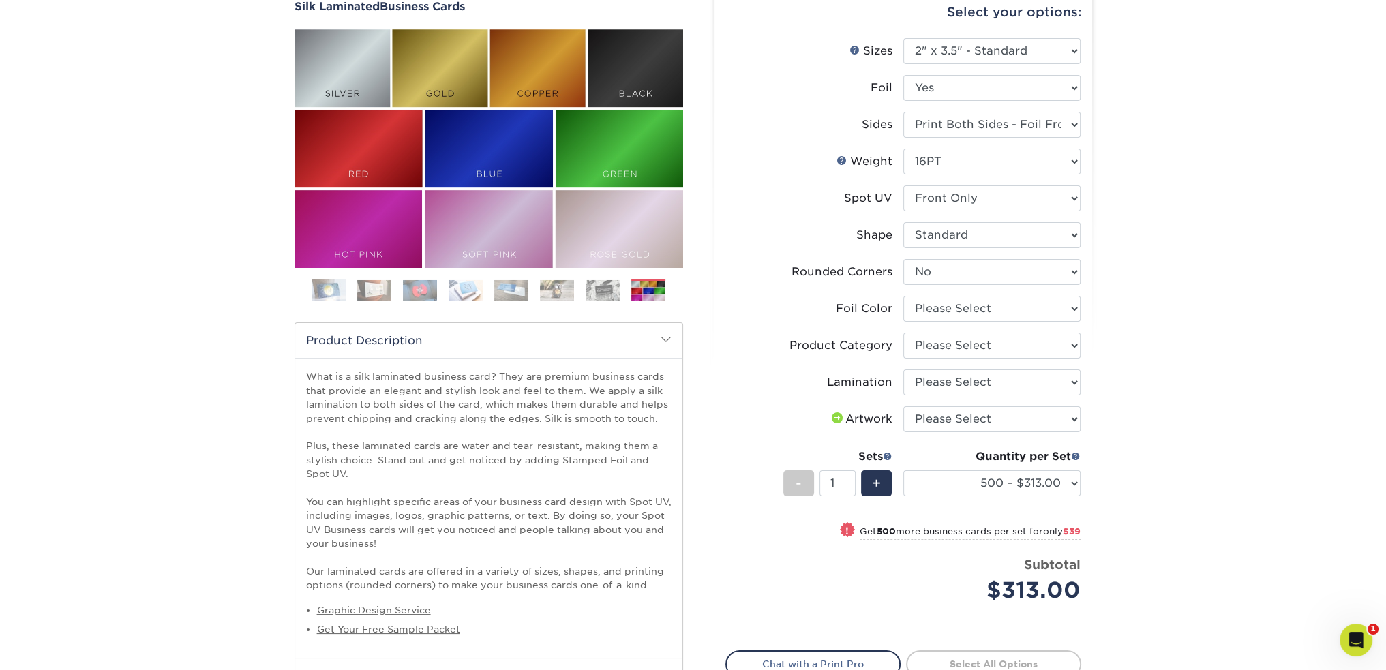
click at [1151, 410] on div "Products Business Cards Silk Laminated Business Cards Previous Next" at bounding box center [693, 385] width 1386 height 869
click at [1036, 381] on select "Please Select Silk" at bounding box center [992, 383] width 177 height 26
click at [1039, 381] on select "Please Select Silk" at bounding box center [992, 383] width 177 height 26
drag, startPoint x: 1037, startPoint y: 385, endPoint x: 1027, endPoint y: 394, distance: 14.0
click at [1037, 385] on select "Please Select Silk" at bounding box center [992, 383] width 177 height 26
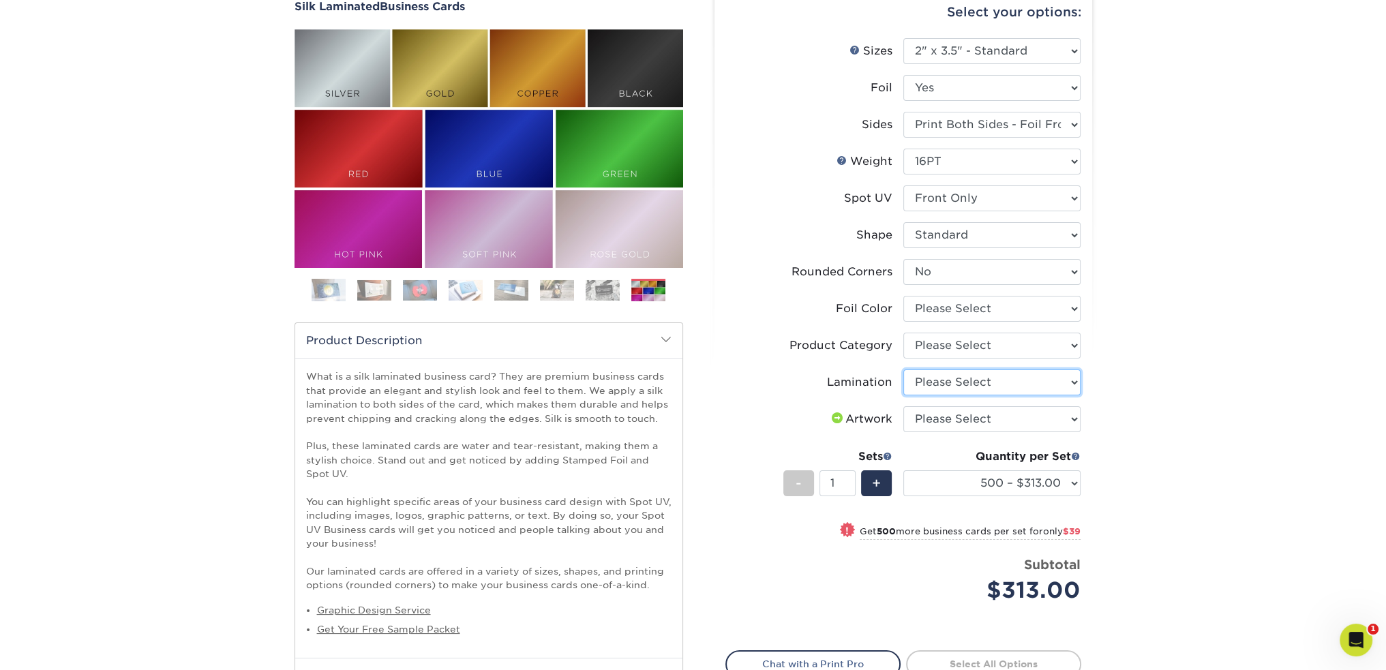
select select "ccacb42f-45f7-42d3-bbd3-7c8421cf37f0"
click at [904, 370] on select "Please Select Silk" at bounding box center [992, 383] width 177 height 26
click at [1012, 344] on select "Please Select Business Cards" at bounding box center [992, 346] width 177 height 26
select select "3b5148f1-0588-4f88-a218-97bcfdce65c1"
click at [904, 333] on select "Please Select Business Cards" at bounding box center [992, 346] width 177 height 26
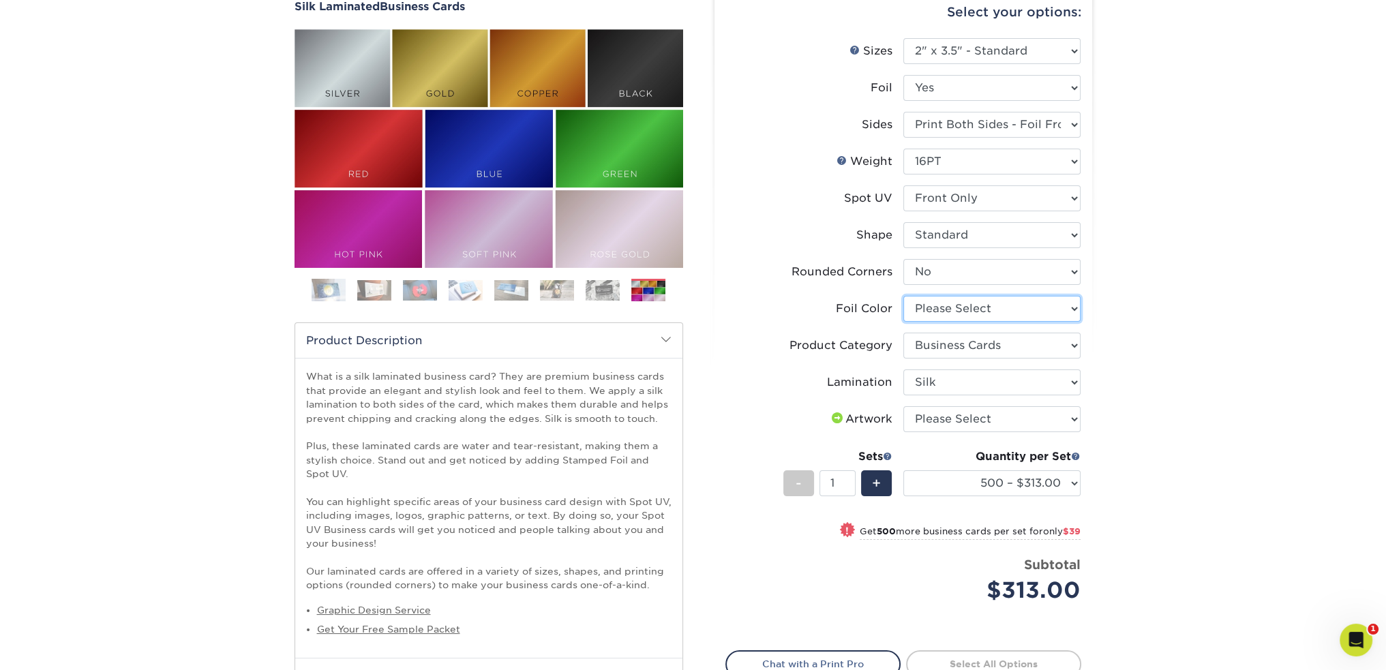
click at [996, 313] on select "Please Select Silver Foil Black Foil Blue Foil Copper Foil Gold Foil Red Foil R…" at bounding box center [992, 309] width 177 height 26
select select "acffa4a5-22f9-4585-ba3f-0adaa54b8c85"
click at [904, 296] on select "Please Select Silver Foil Black Foil Blue Foil Copper Foil Gold Foil Red Foil R…" at bounding box center [992, 309] width 177 height 26
click at [1174, 358] on div "Products Business Cards Silk Laminated Business Cards Previous Next" at bounding box center [693, 385] width 1386 height 869
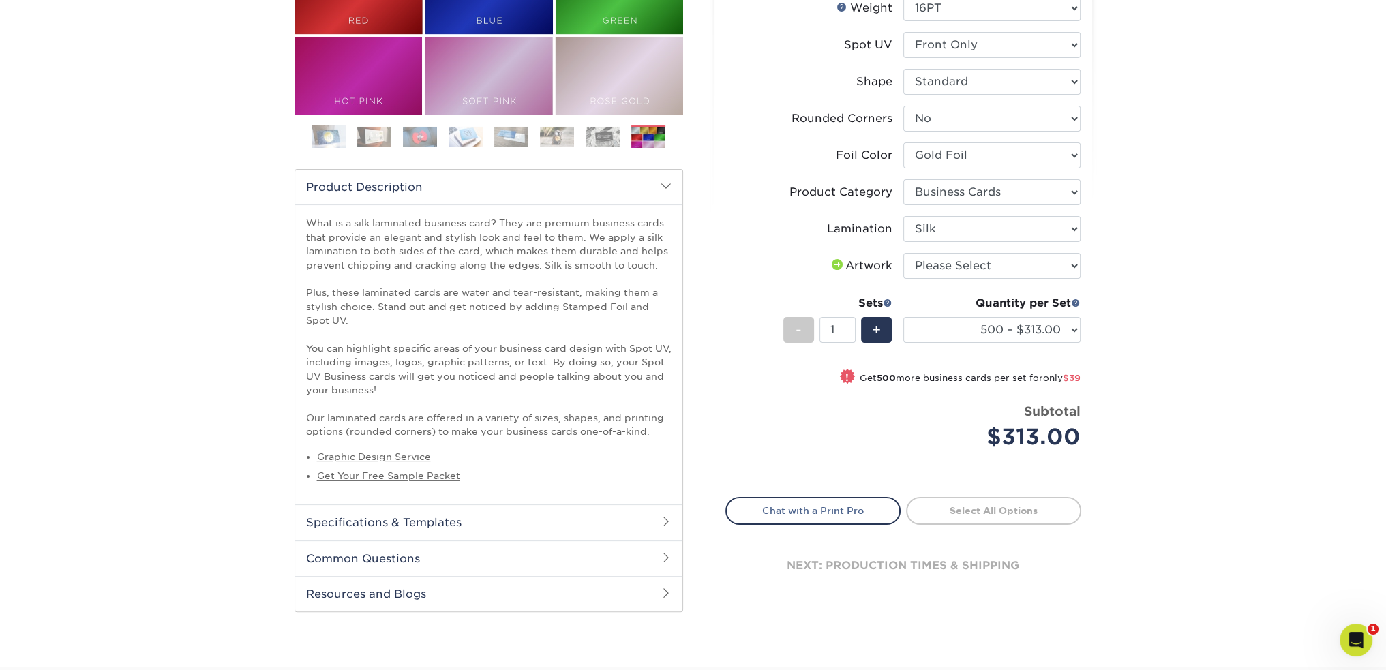
scroll to position [409, 0]
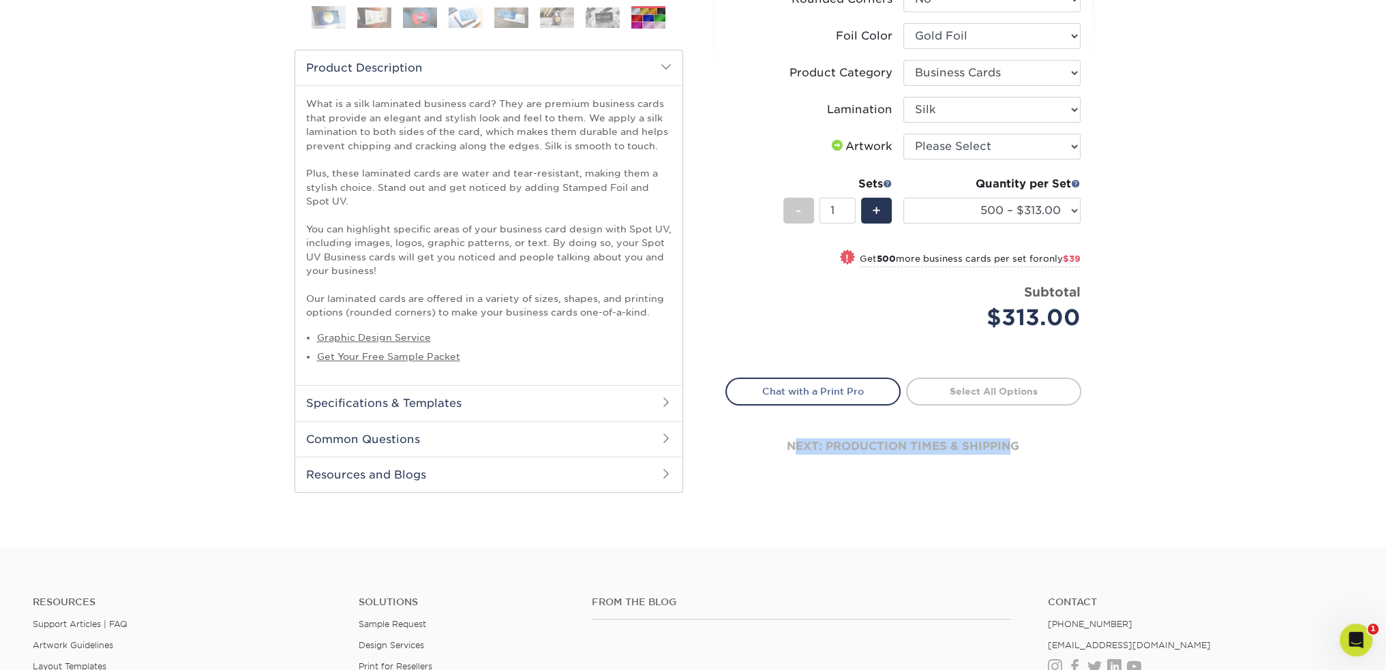
drag, startPoint x: 1011, startPoint y: 445, endPoint x: 794, endPoint y: 445, distance: 216.8
click at [794, 445] on div "next: production times & shipping" at bounding box center [904, 447] width 356 height 82
